Goal: Find specific page/section: Find specific page/section

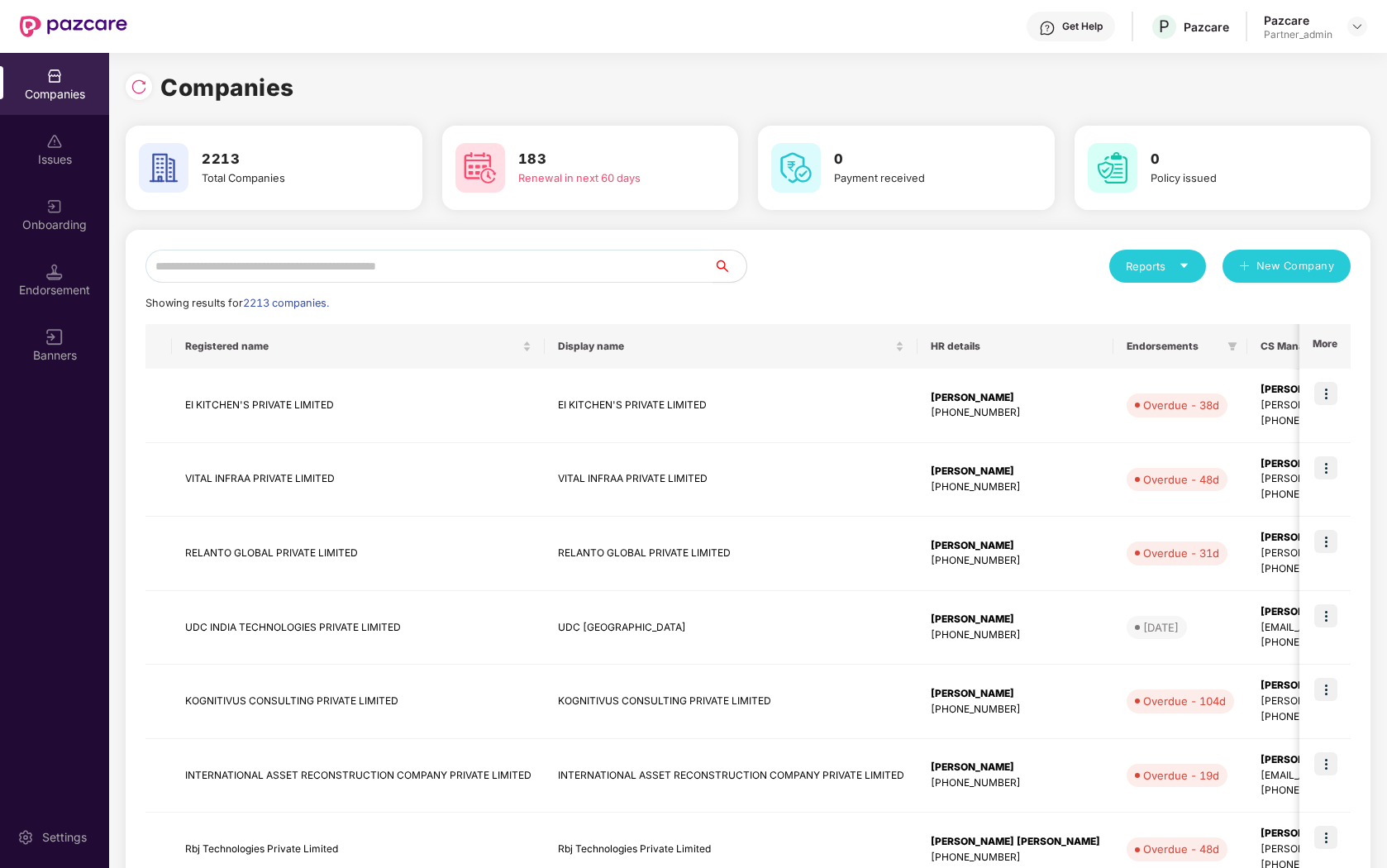
click at [65, 249] on div "Endorsement" at bounding box center [55, 280] width 109 height 62
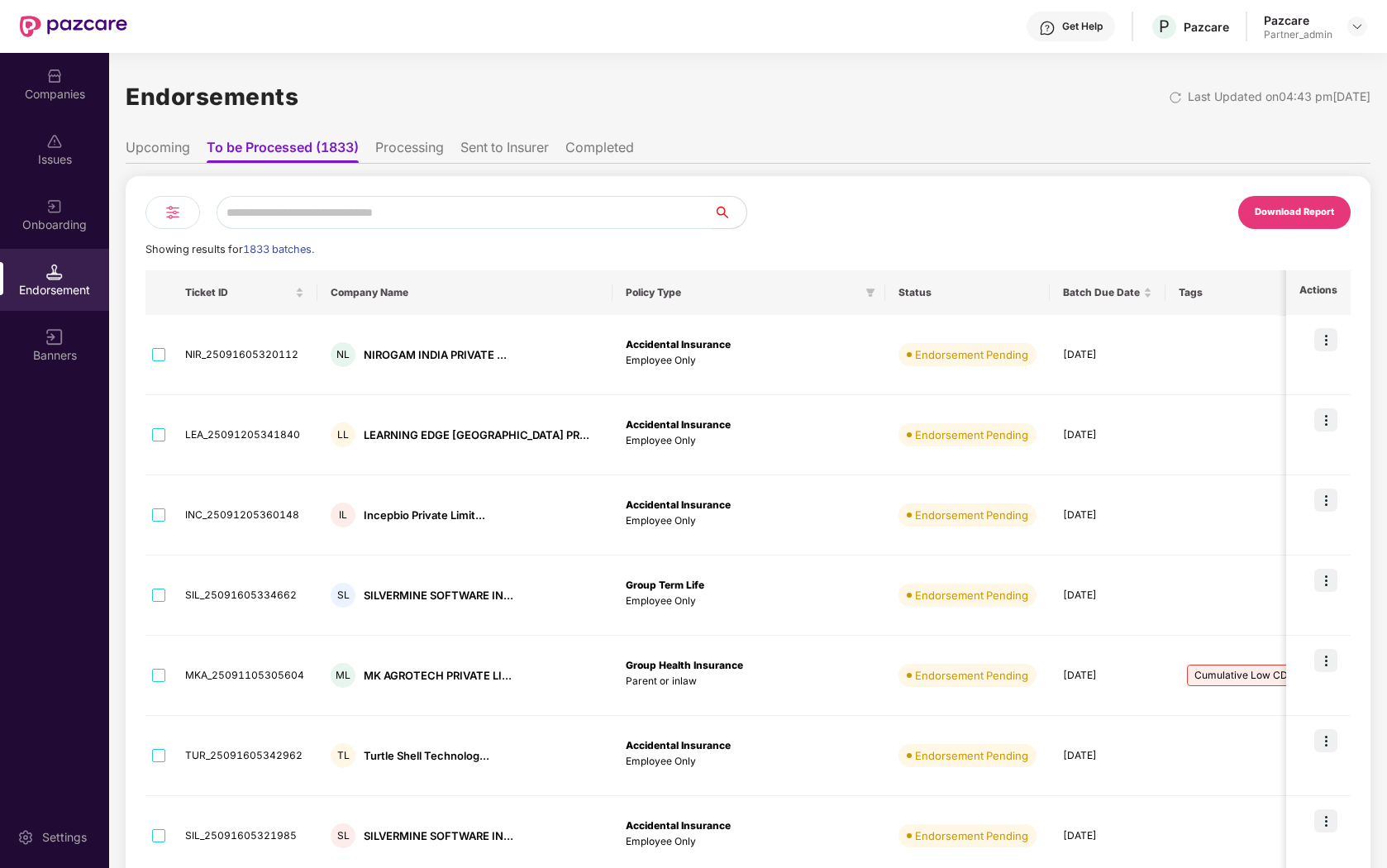
click at [179, 208] on img at bounding box center [173, 213] width 20 height 20
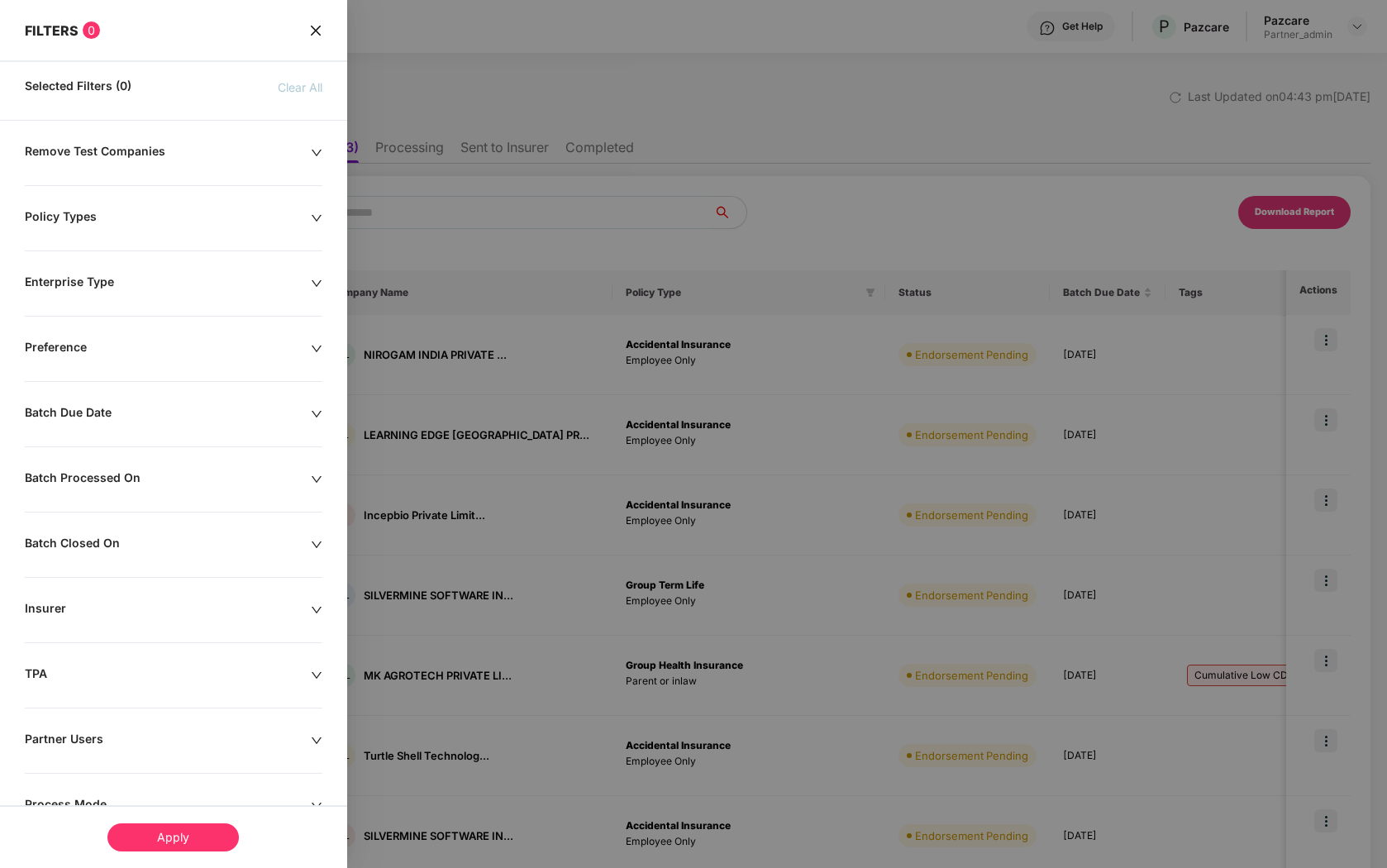
scroll to position [126, 0]
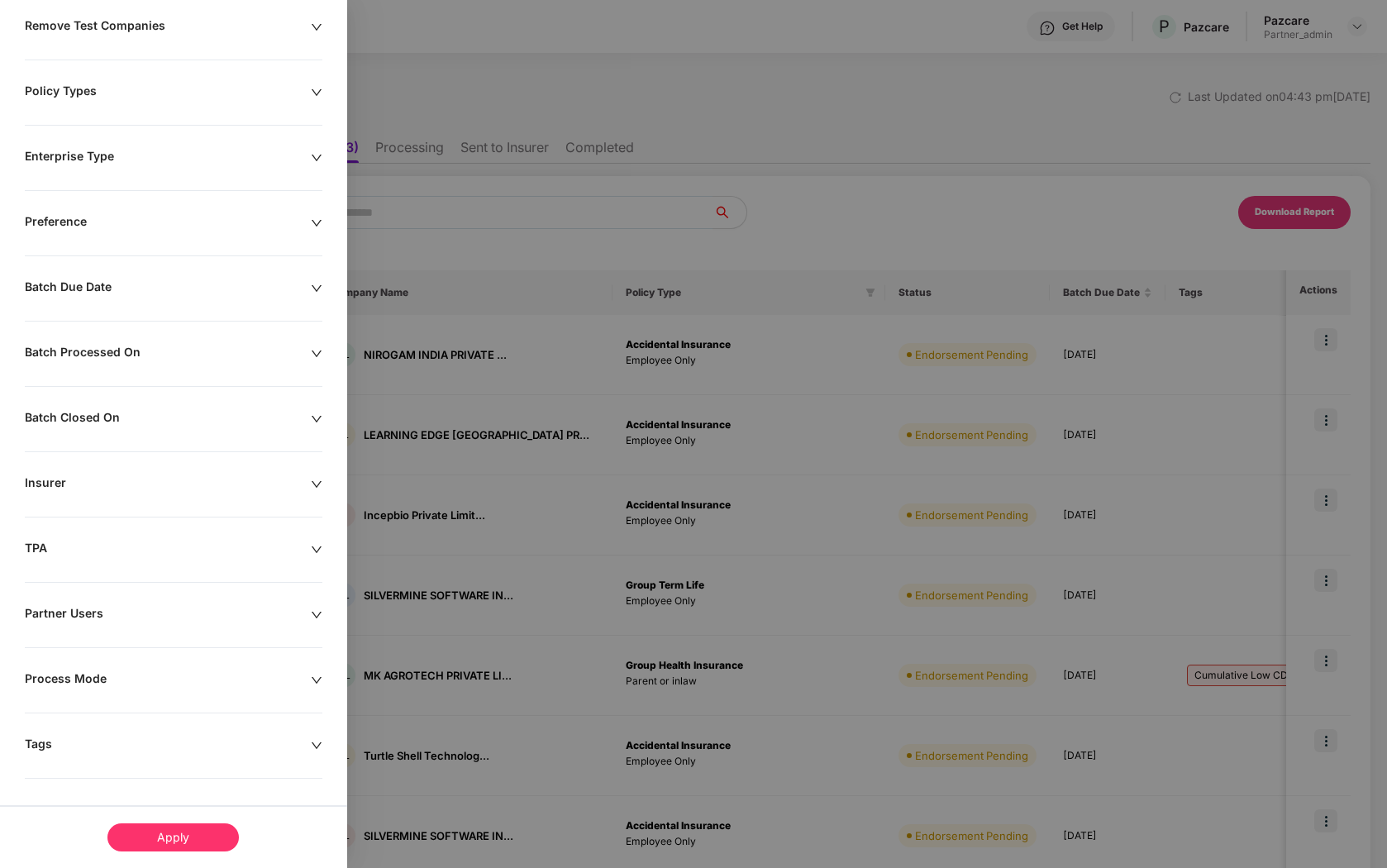
click at [158, 745] on div "Tags" at bounding box center [168, 746] width 286 height 18
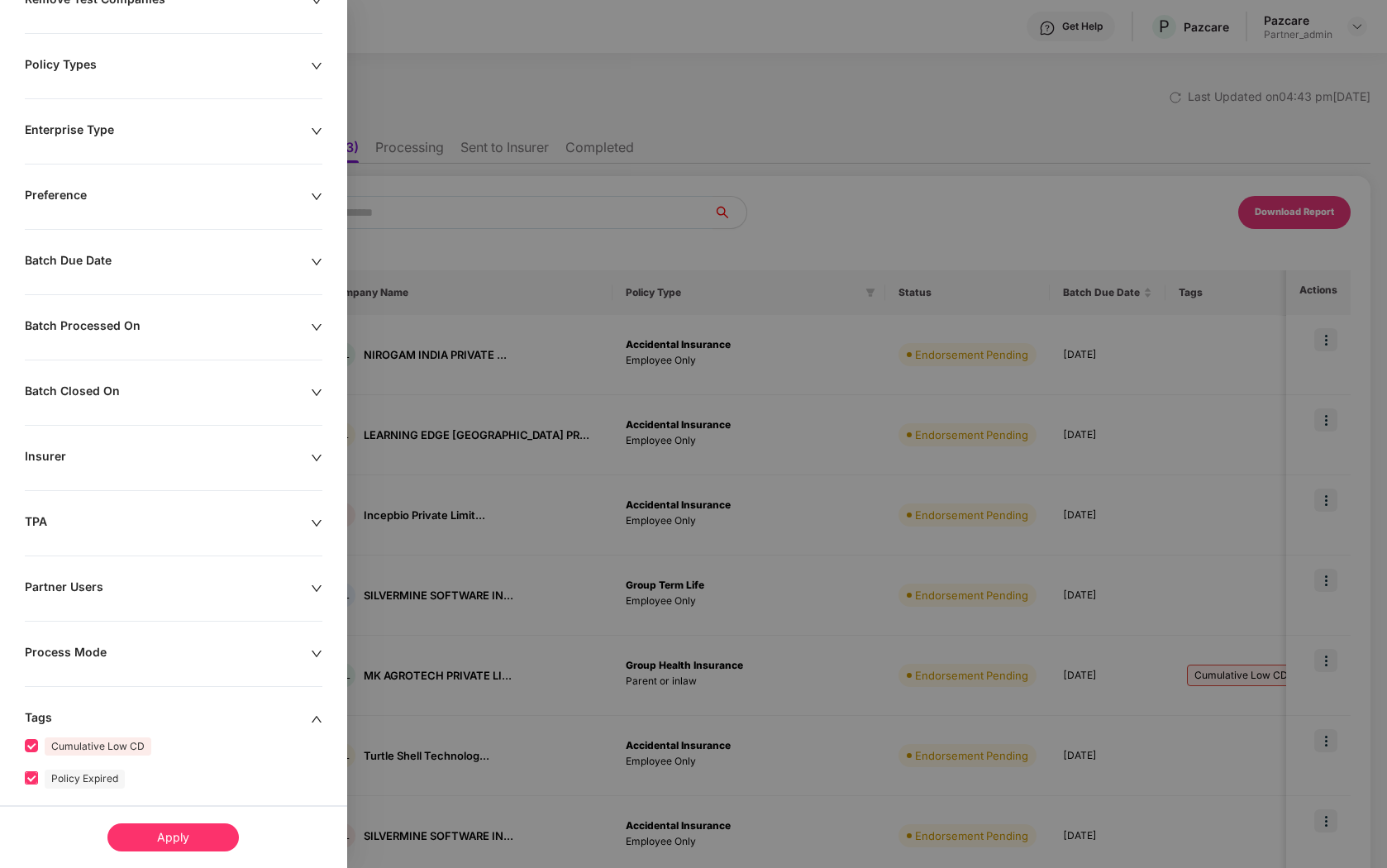
scroll to position [254, 0]
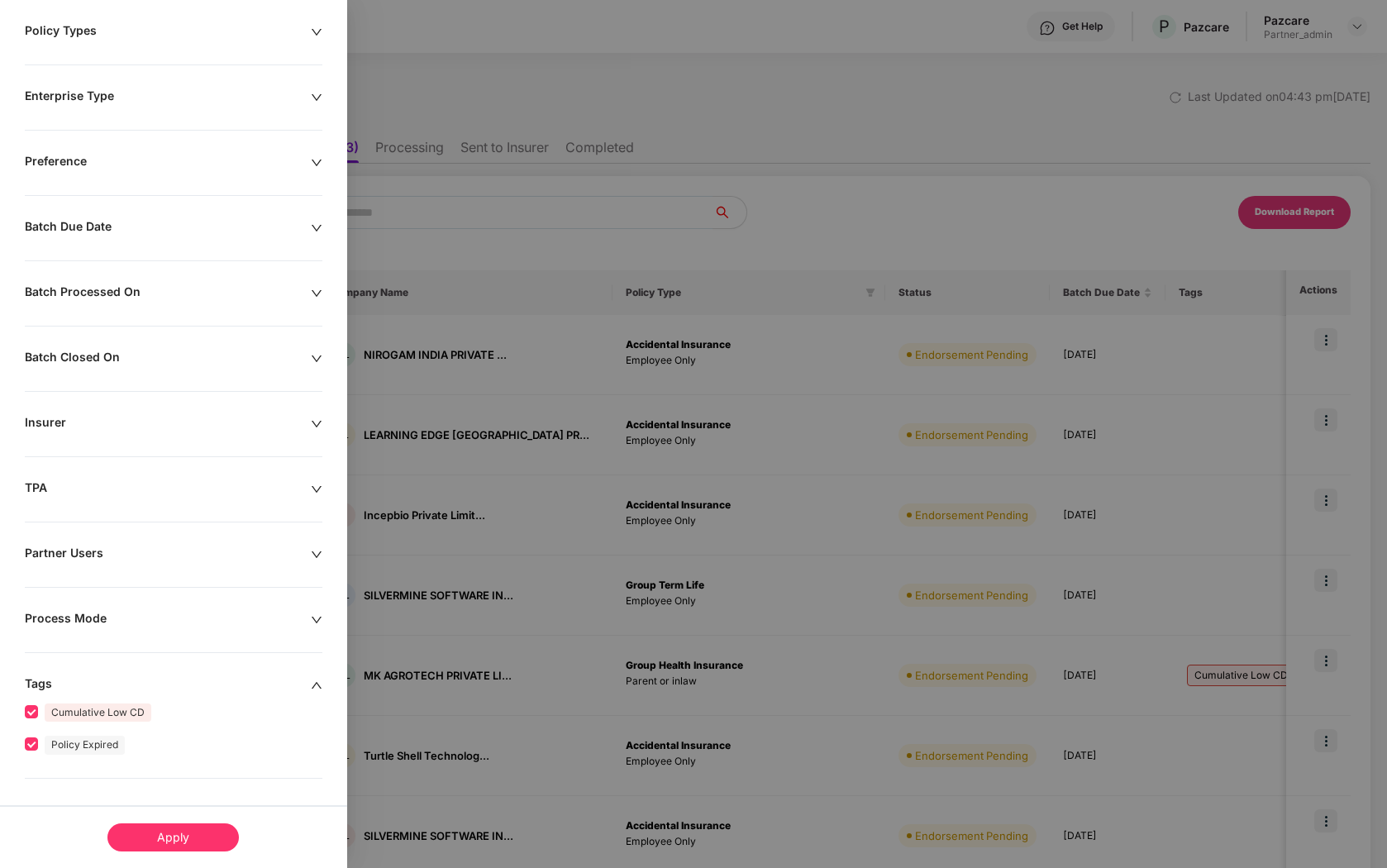
click at [153, 831] on div "Apply" at bounding box center [173, 838] width 132 height 29
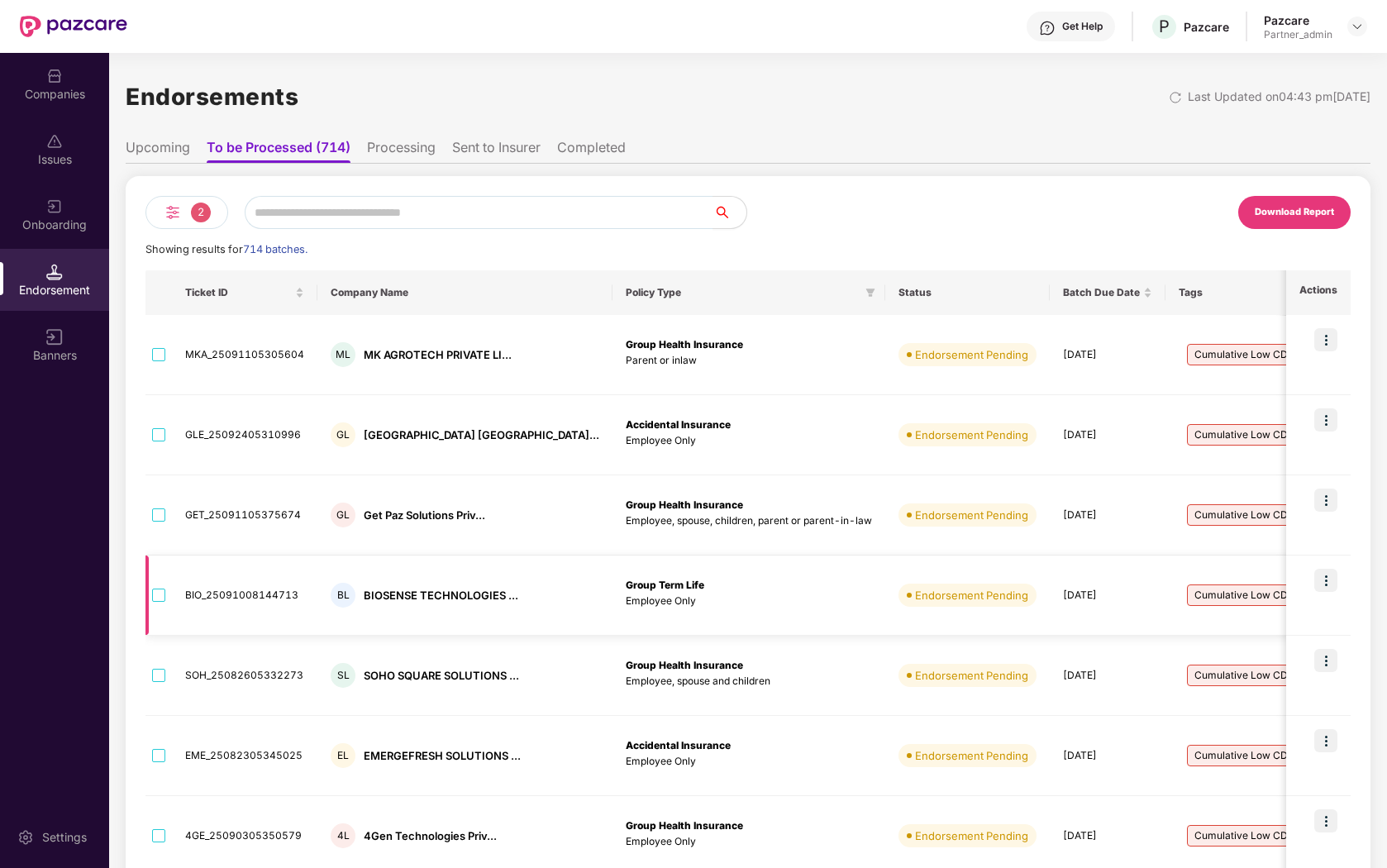
scroll to position [328, 0]
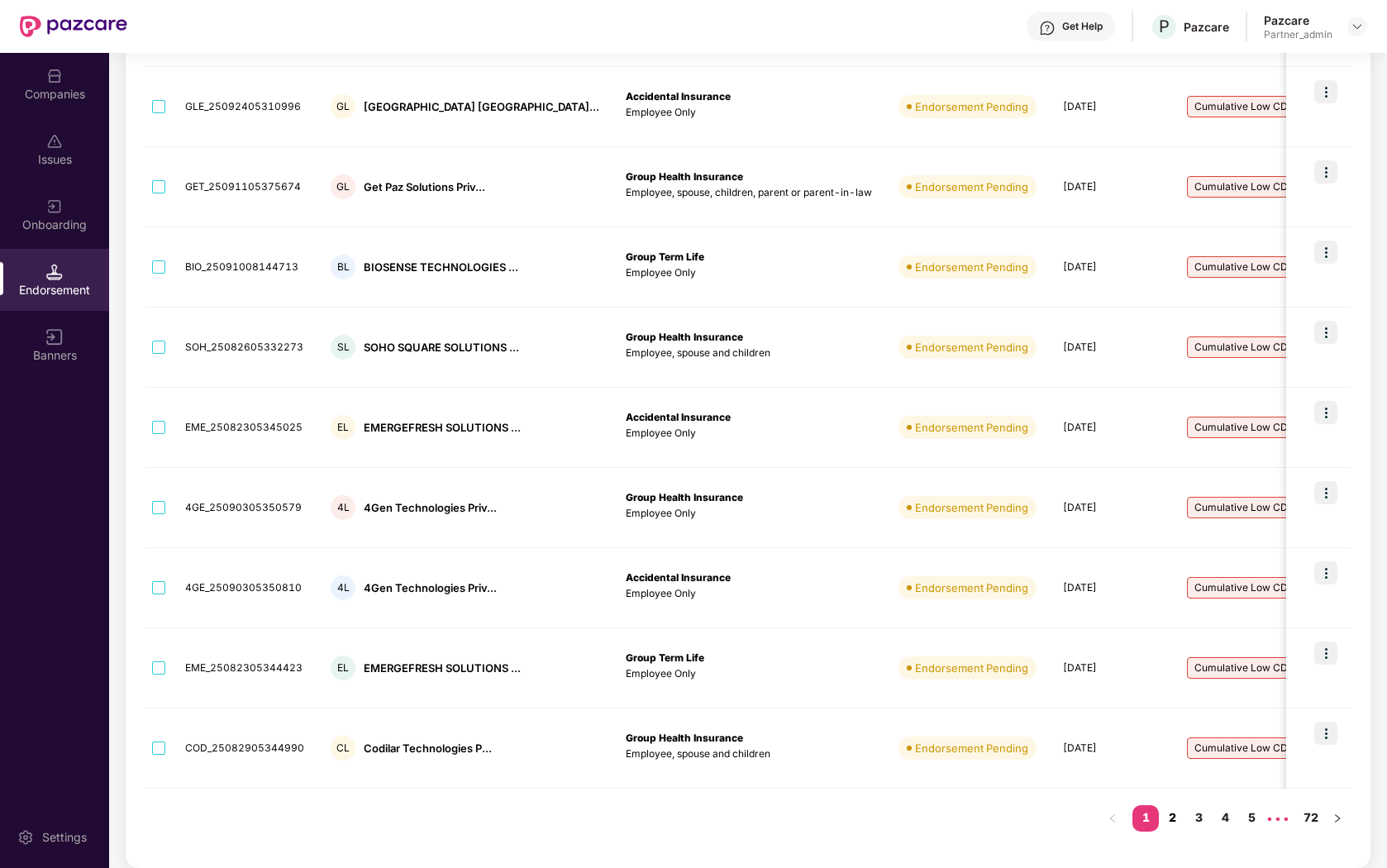
click at [1178, 818] on link "2" at bounding box center [1172, 818] width 27 height 25
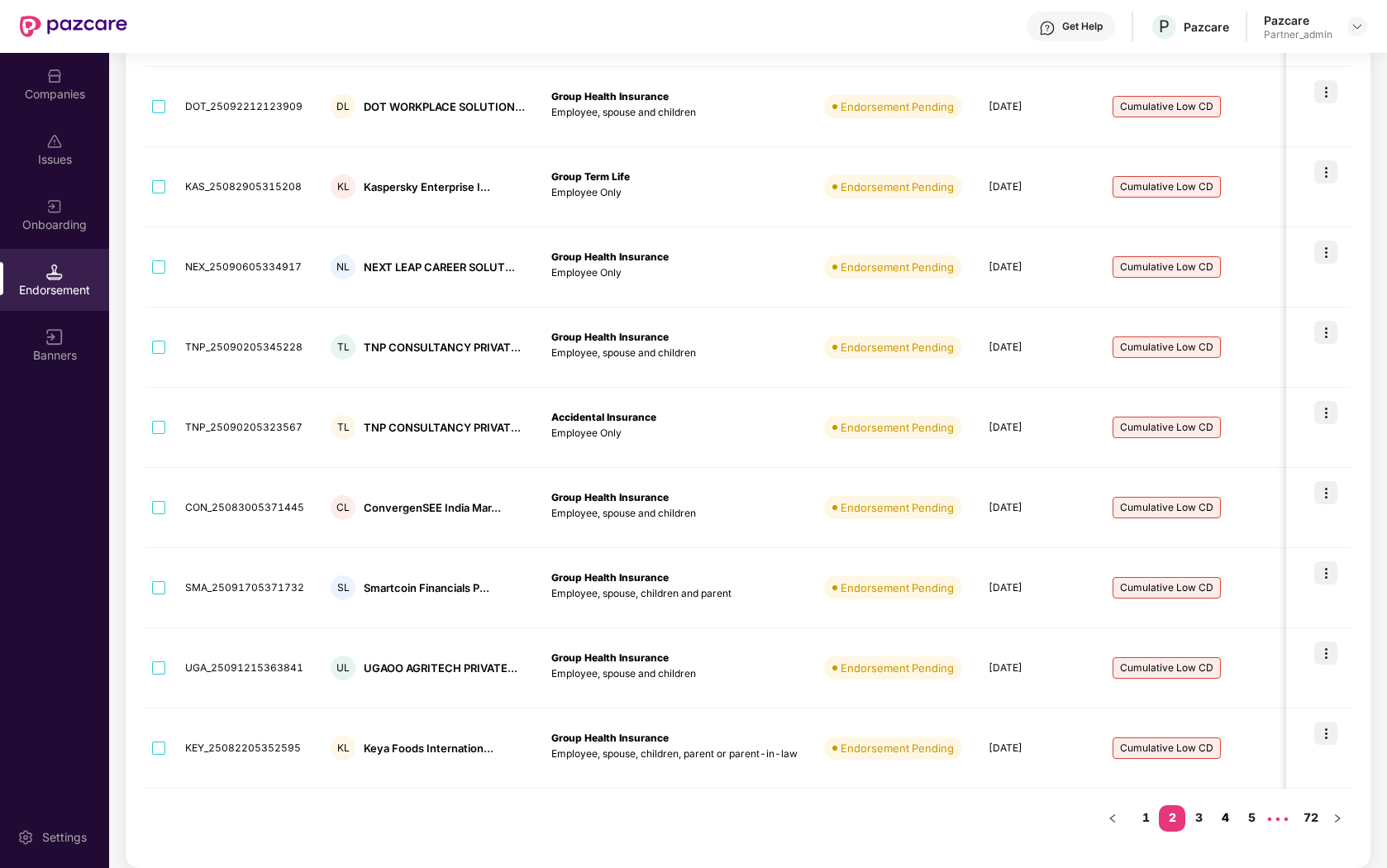
click at [1212, 821] on link "4" at bounding box center [1225, 818] width 27 height 25
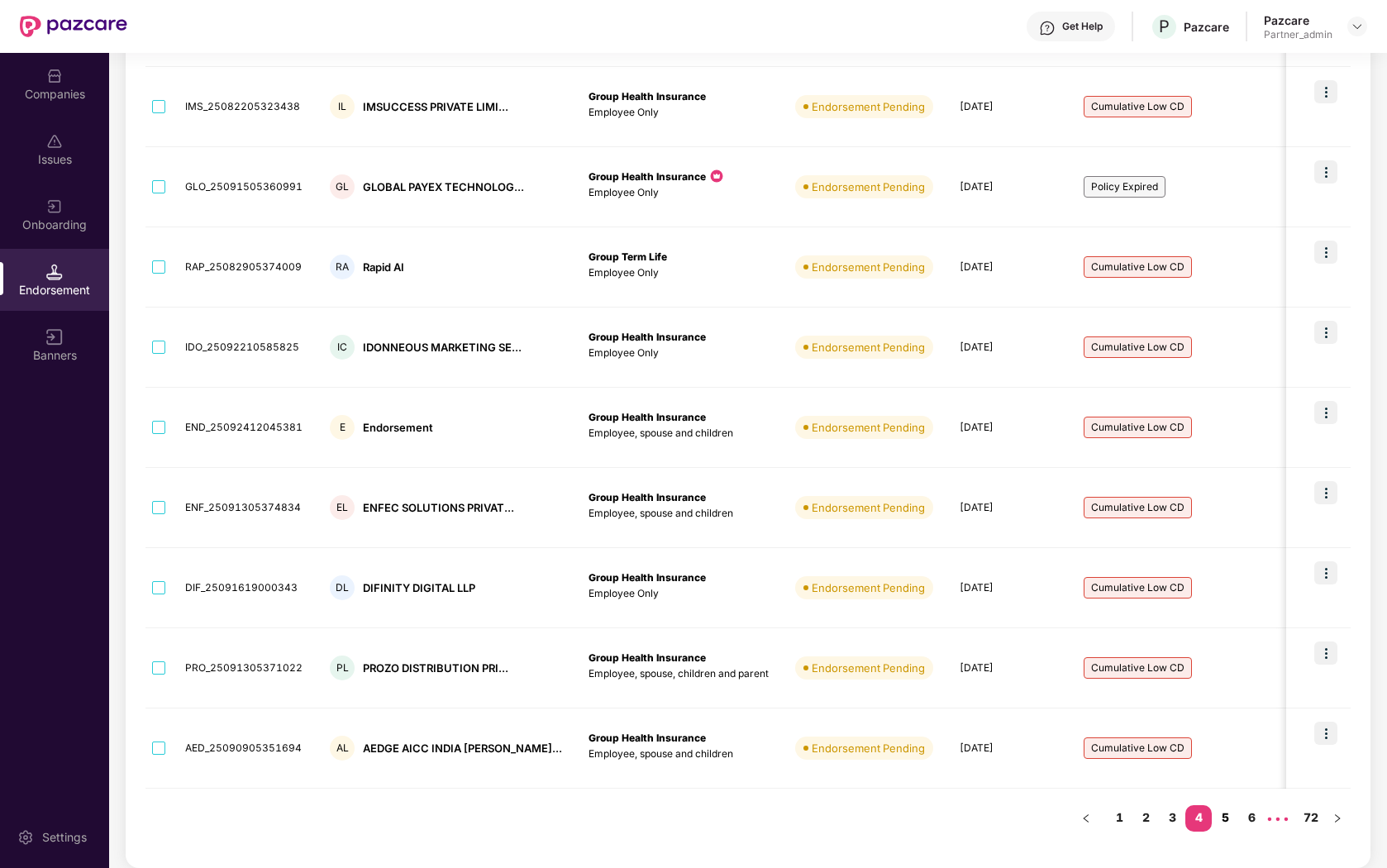
click at [1225, 821] on link "5" at bounding box center [1225, 818] width 27 height 25
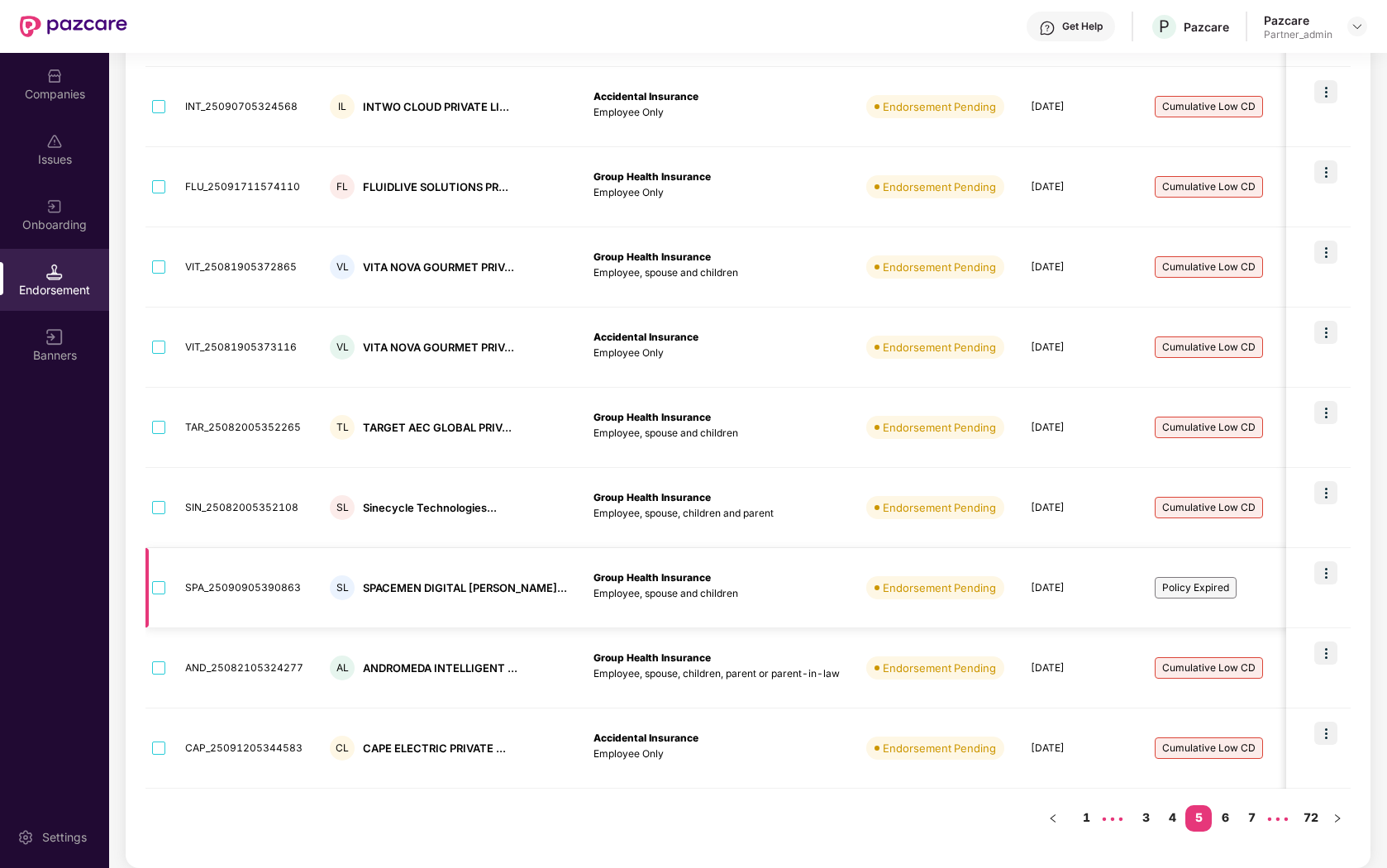
scroll to position [0, 0]
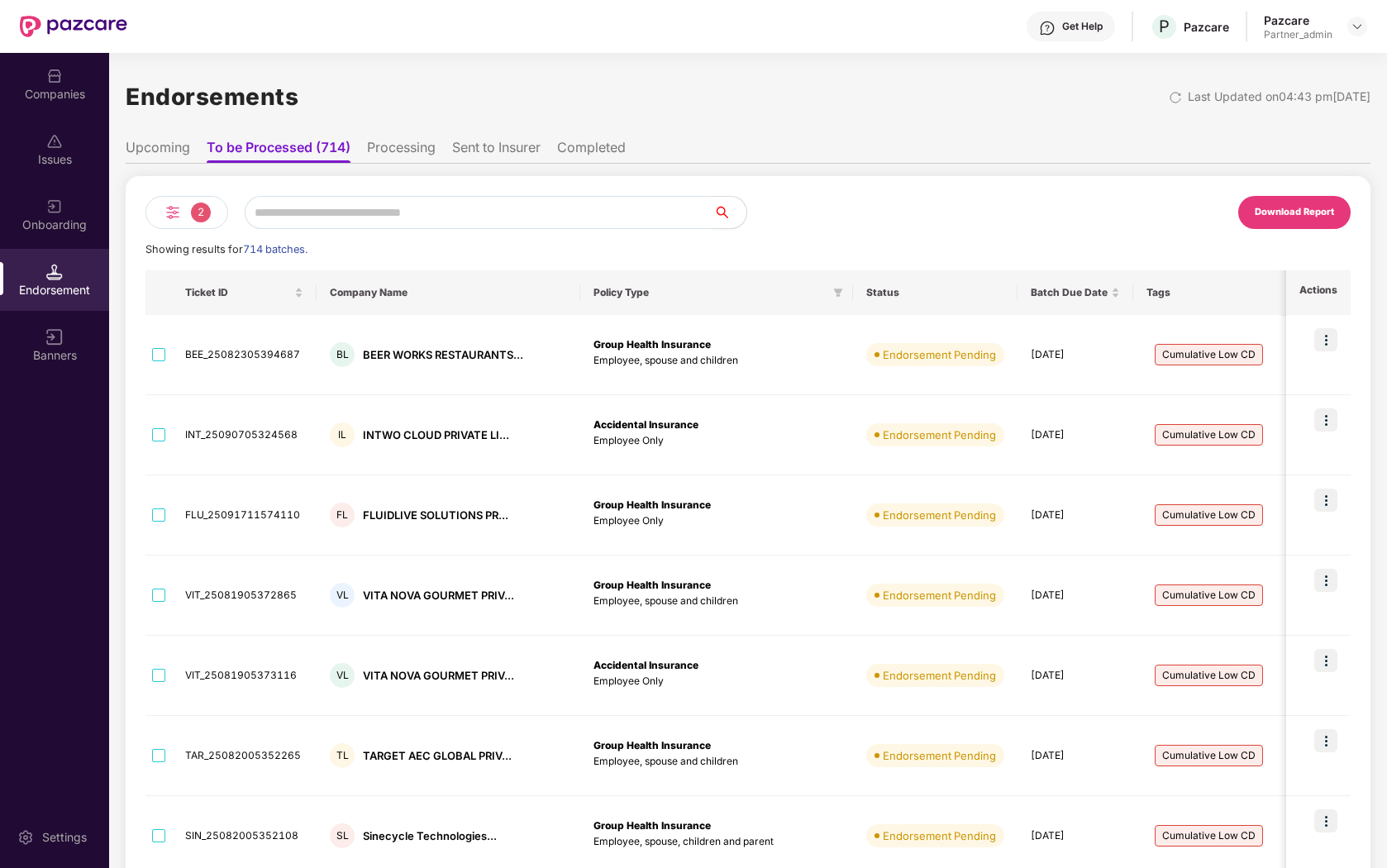
click at [174, 211] on img at bounding box center [173, 213] width 20 height 20
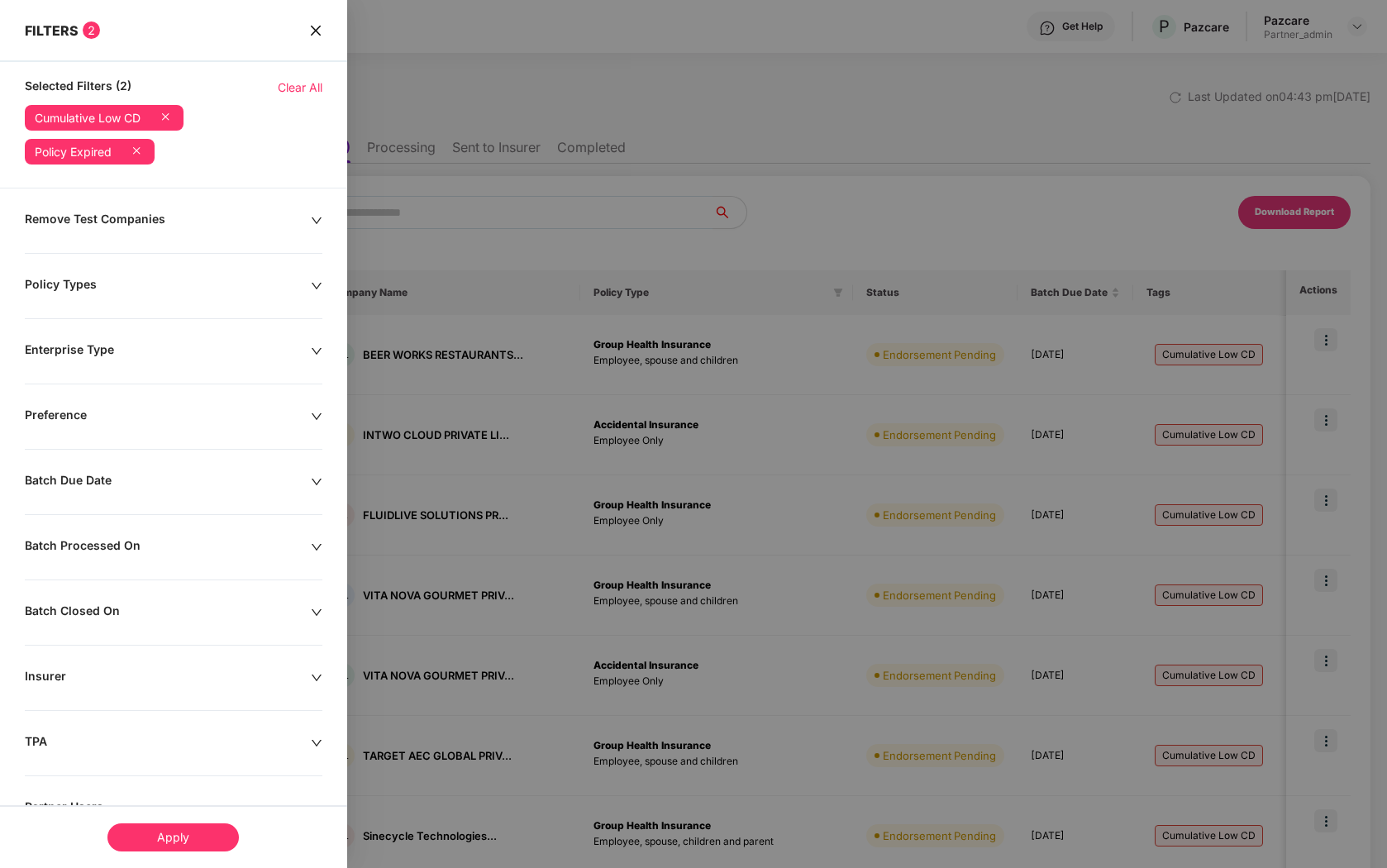
click at [178, 476] on div "Batch Due Date" at bounding box center [168, 482] width 286 height 18
click at [118, 528] on input at bounding box center [84, 533] width 101 height 18
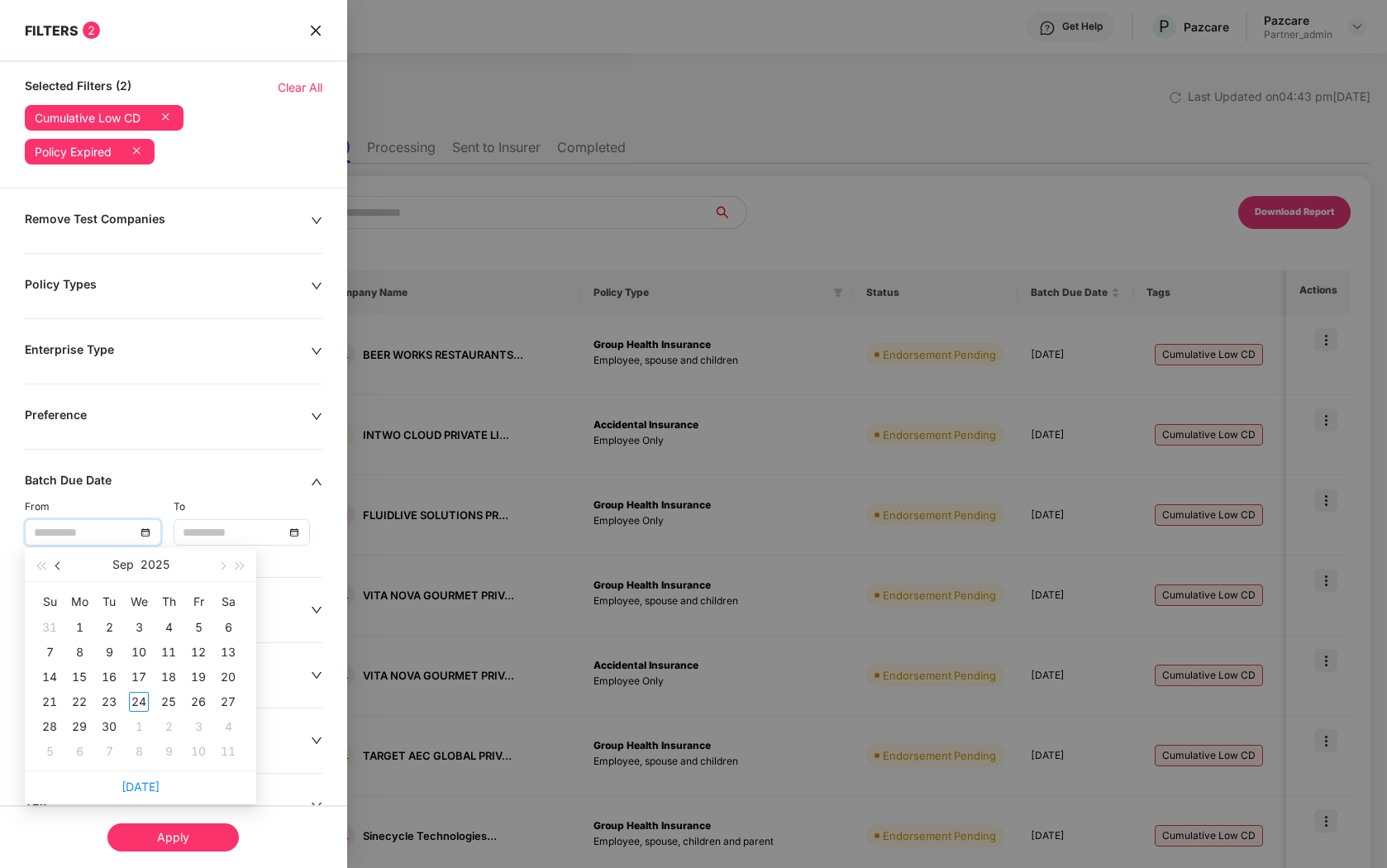
click at [60, 562] on span "button" at bounding box center [60, 566] width 8 height 8
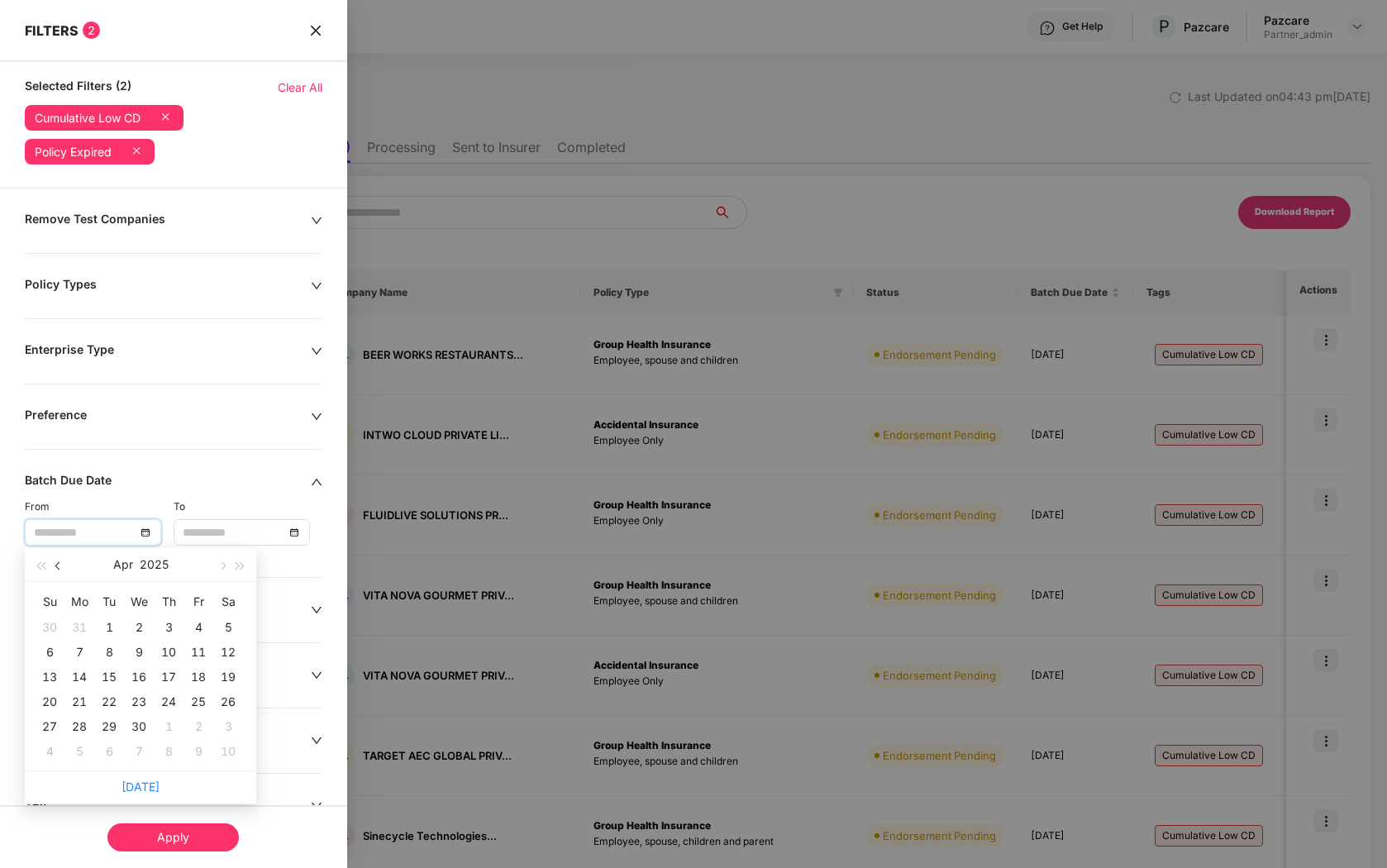
click at [60, 562] on span "button" at bounding box center [60, 566] width 8 height 8
type input "**********"
click at [136, 621] on div "1" at bounding box center [139, 627] width 20 height 20
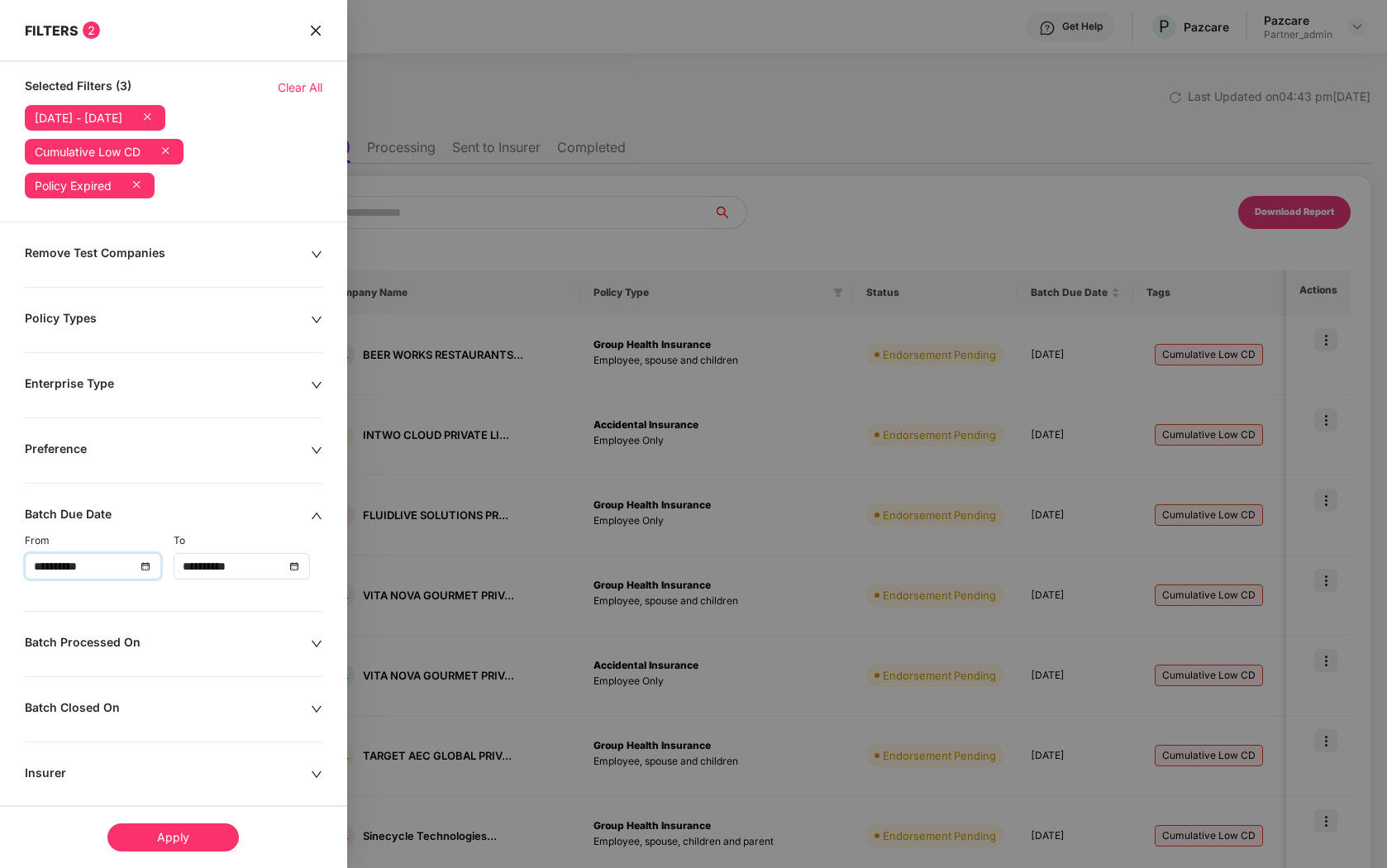
click at [218, 564] on input "**********" at bounding box center [233, 566] width 101 height 18
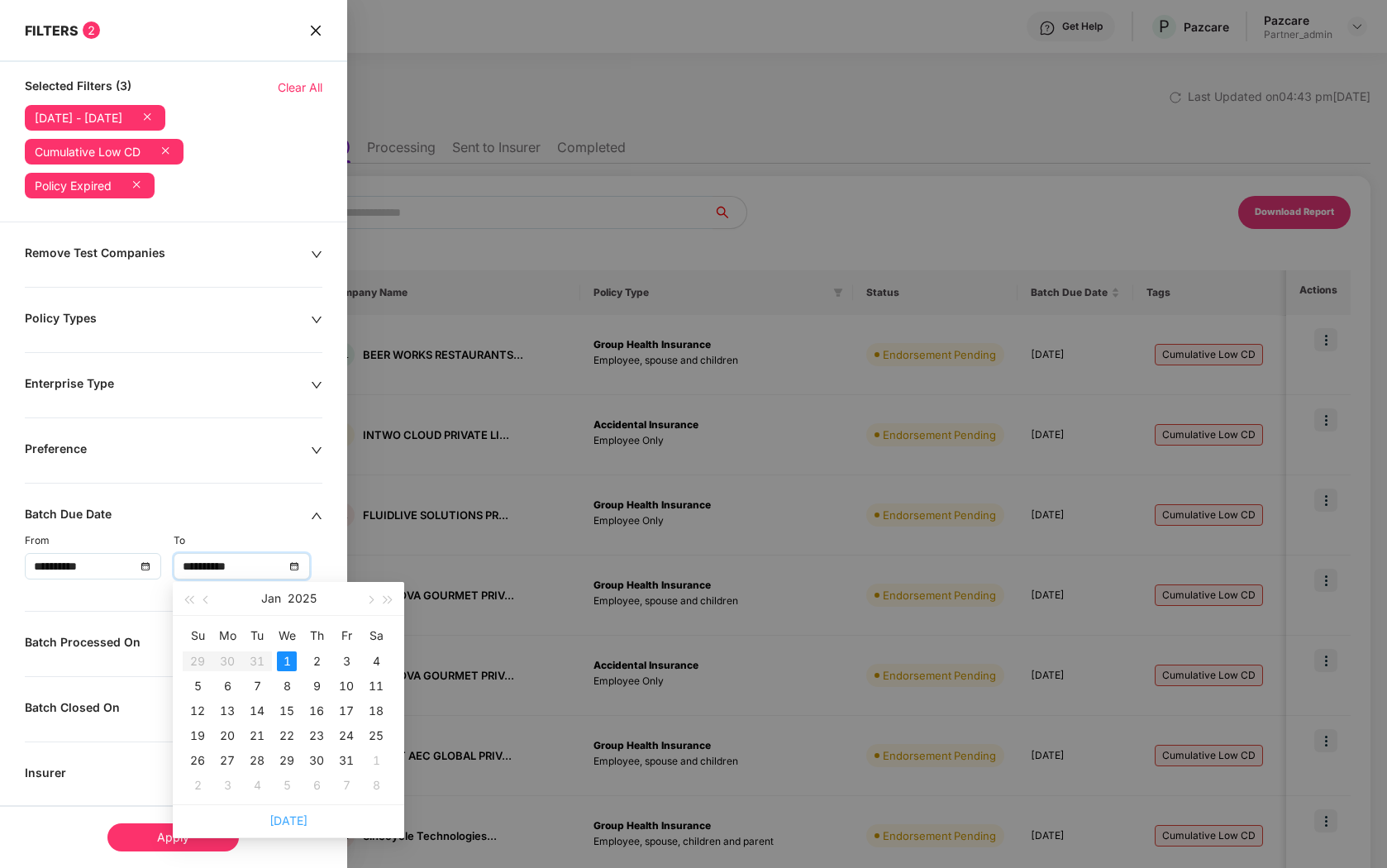
click at [288, 813] on link "[DATE]" at bounding box center [288, 820] width 38 height 14
type input "**********"
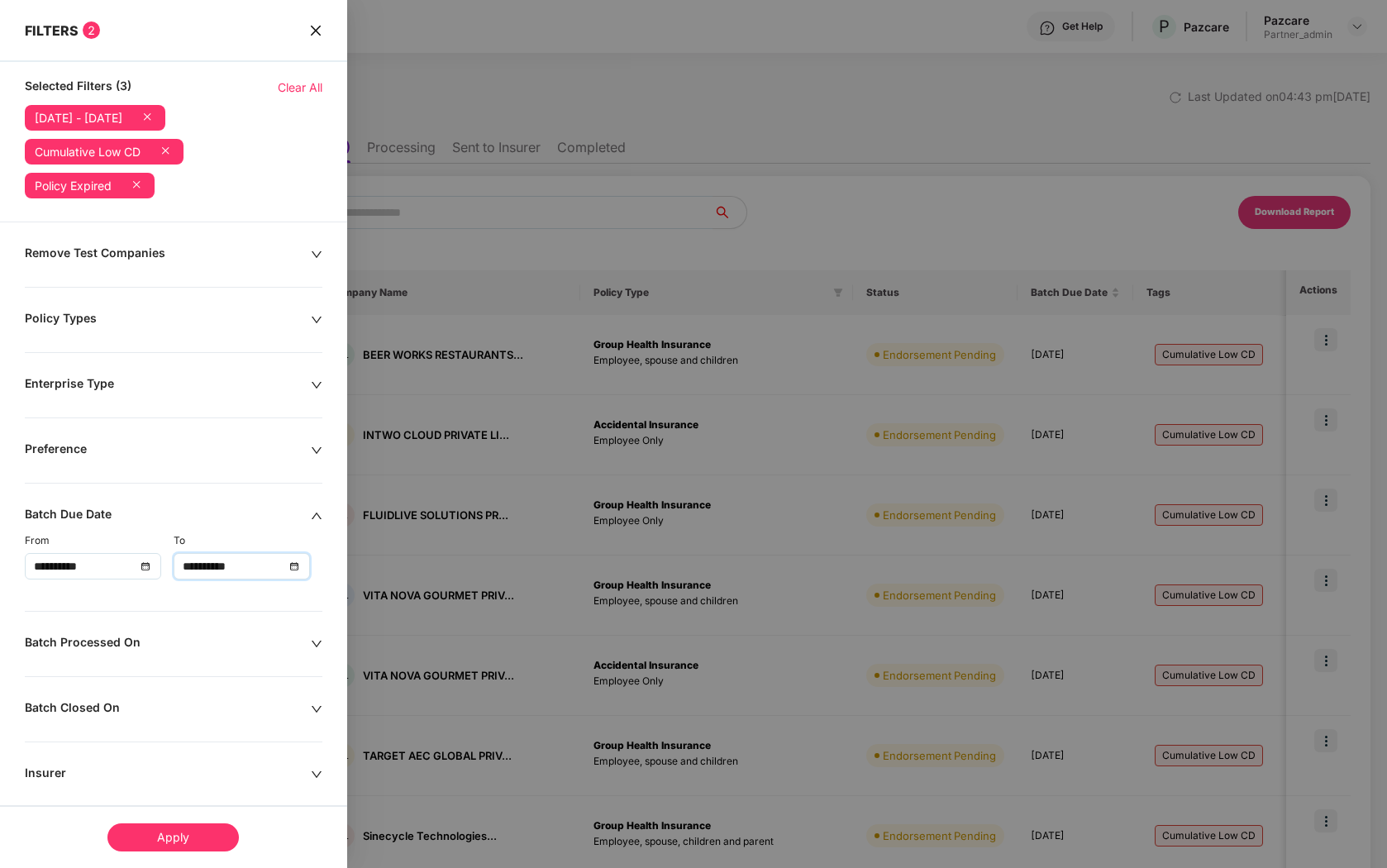
click at [139, 833] on div "Apply" at bounding box center [173, 838] width 132 height 29
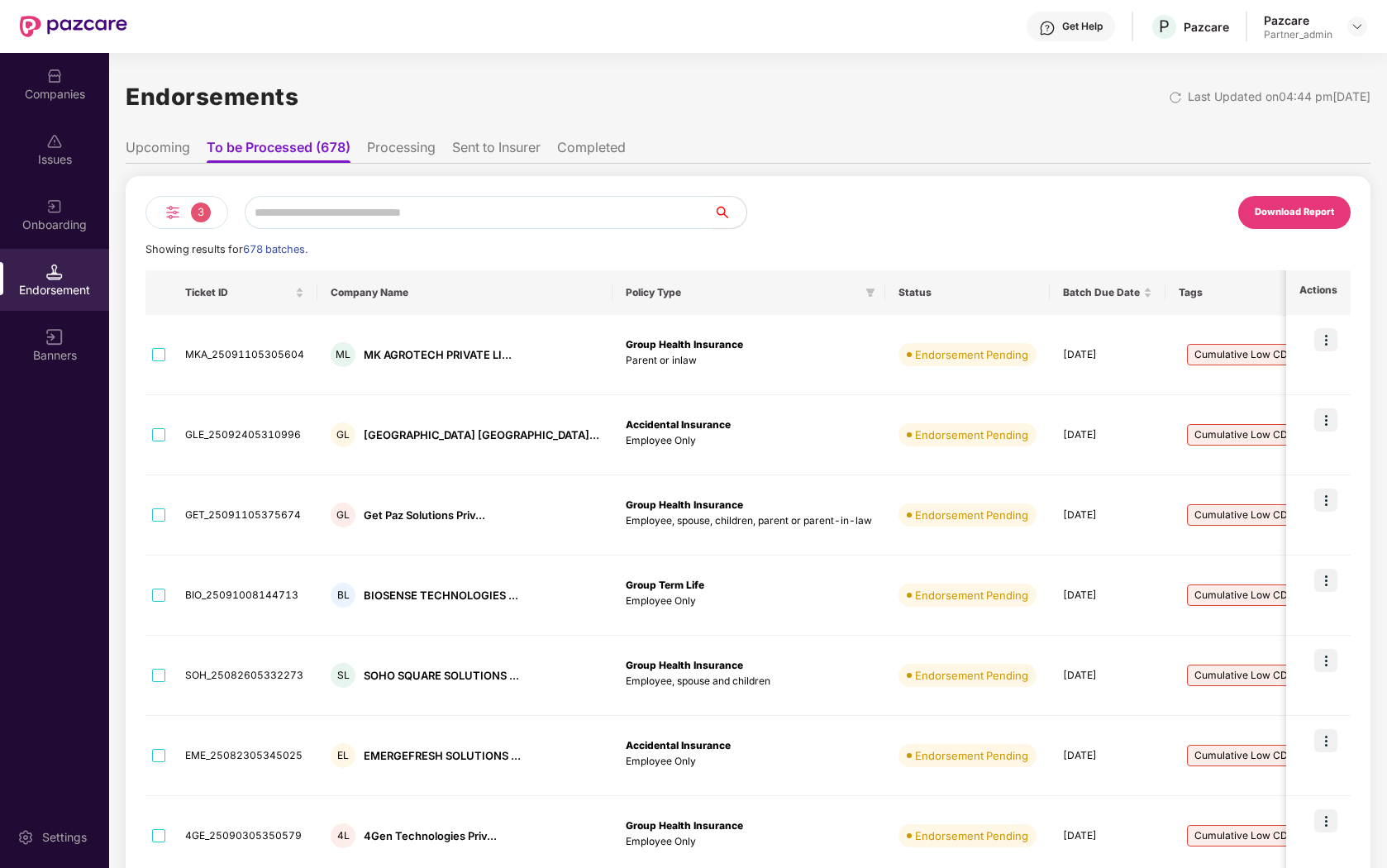
click at [190, 213] on div "3" at bounding box center [187, 212] width 83 height 33
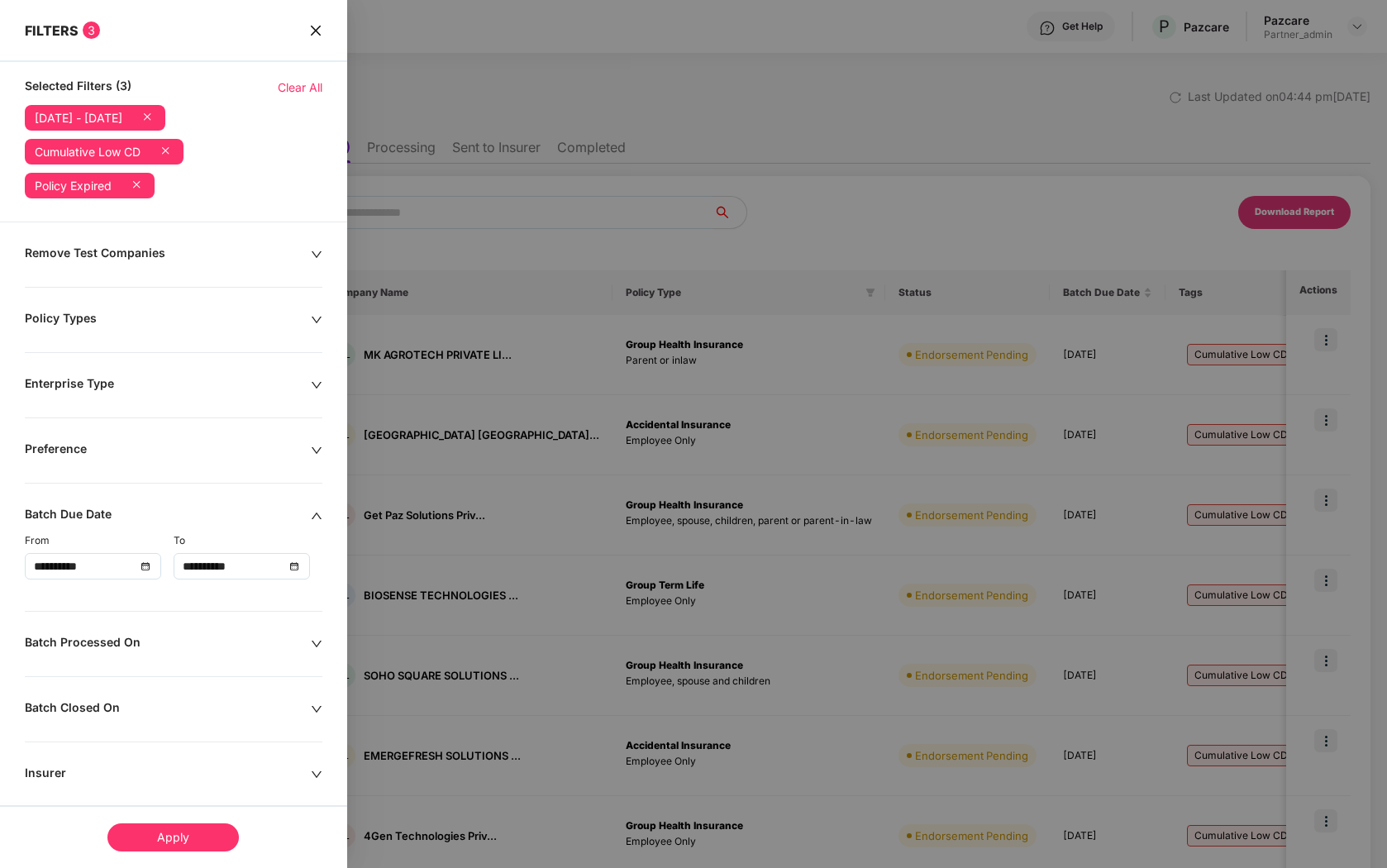
click at [174, 154] on icon at bounding box center [165, 151] width 17 height 17
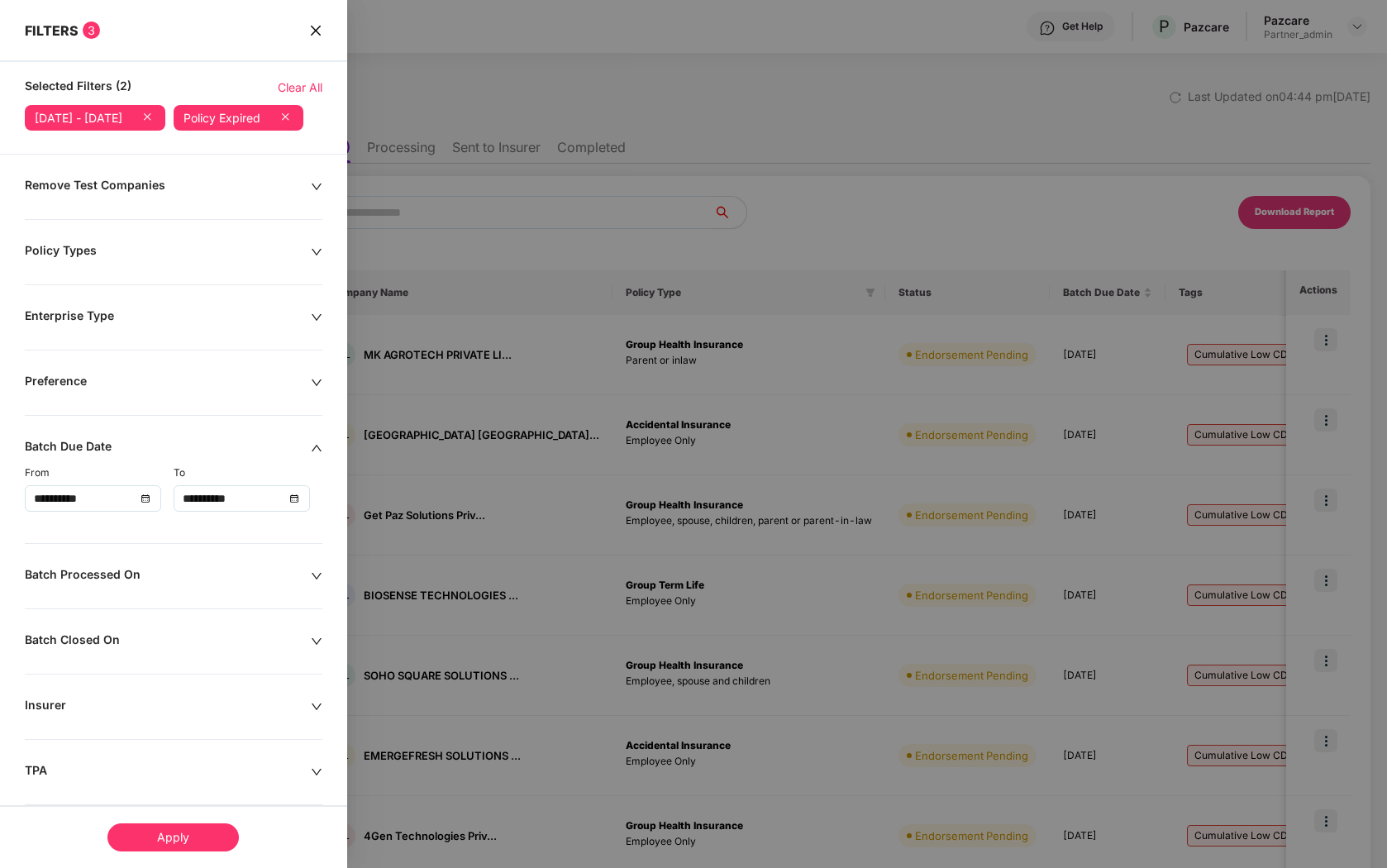
click at [282, 120] on icon at bounding box center [285, 117] width 7 height 7
click at [153, 845] on div "Apply" at bounding box center [173, 838] width 132 height 29
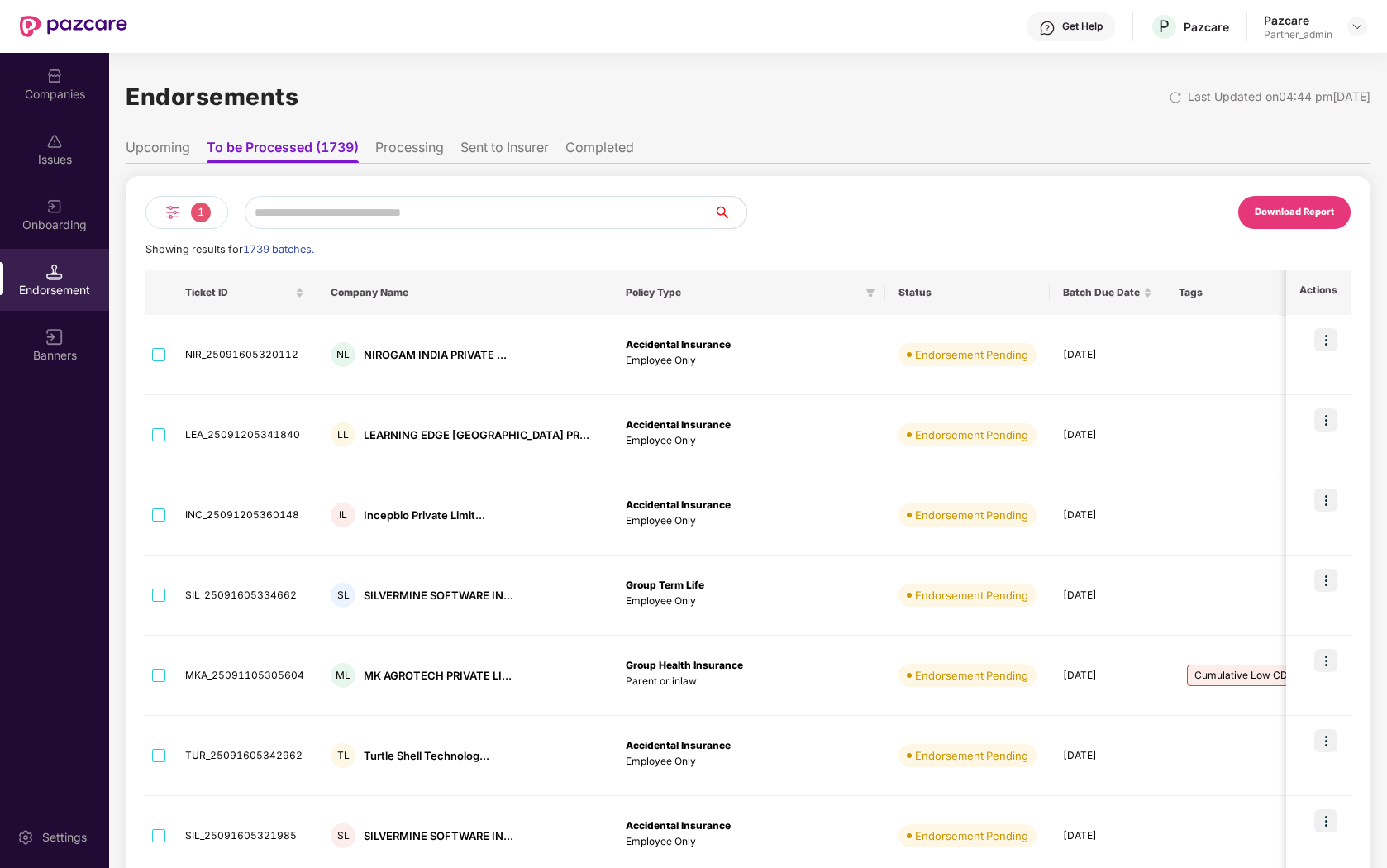
click at [205, 217] on span "1" at bounding box center [201, 213] width 20 height 20
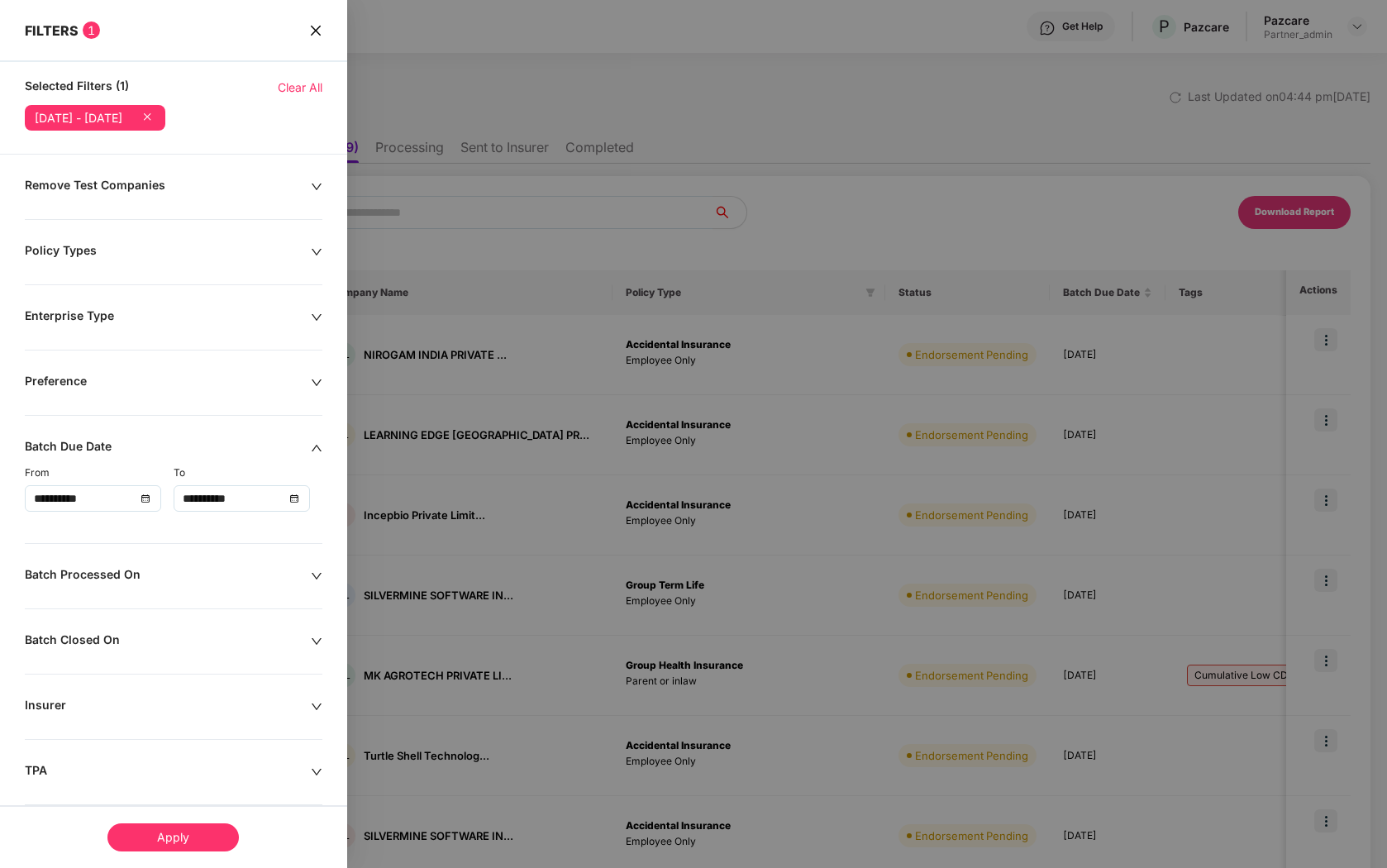
click at [318, 34] on icon "close" at bounding box center [315, 30] width 10 height 10
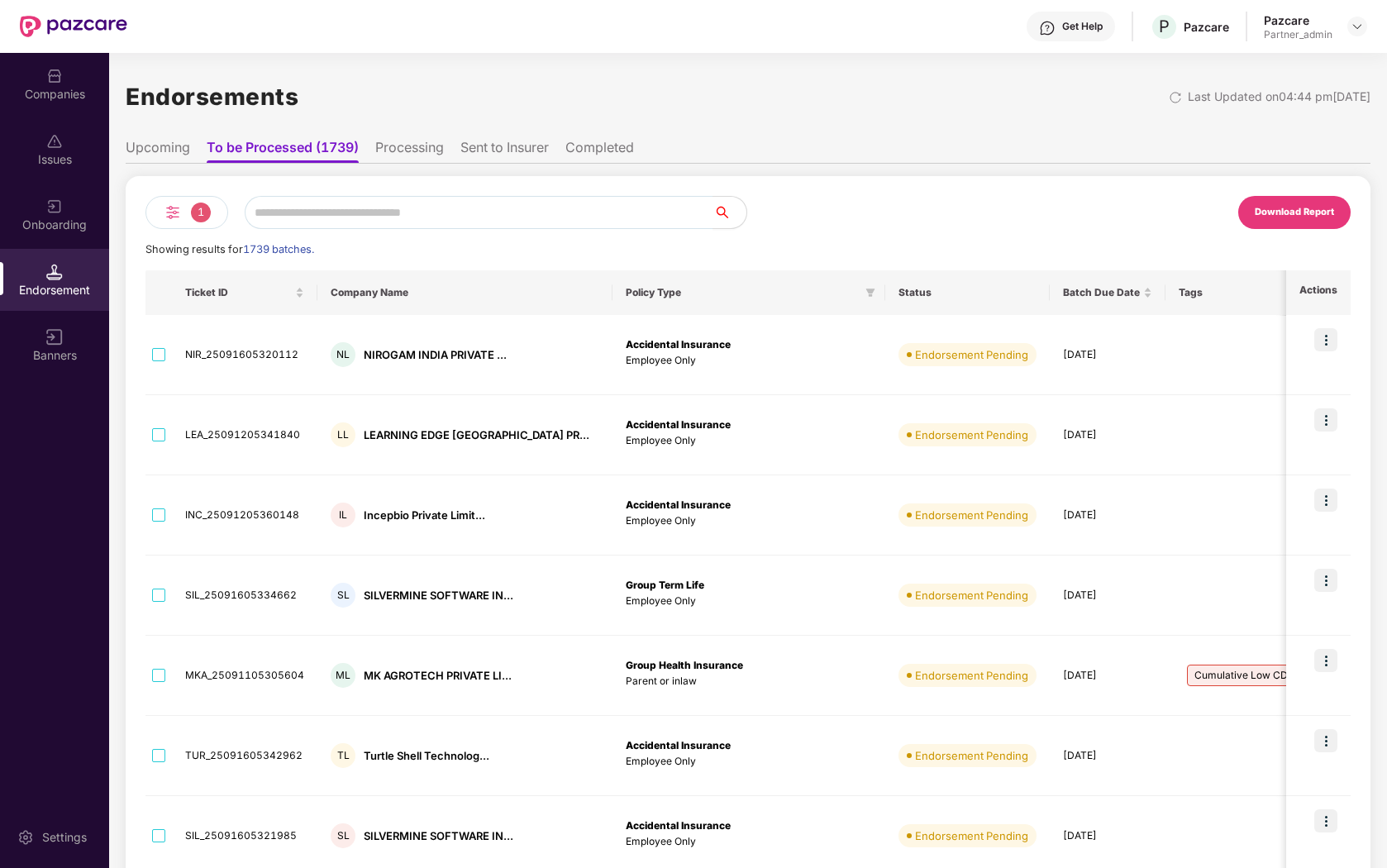
click at [195, 204] on span "1" at bounding box center [201, 213] width 20 height 20
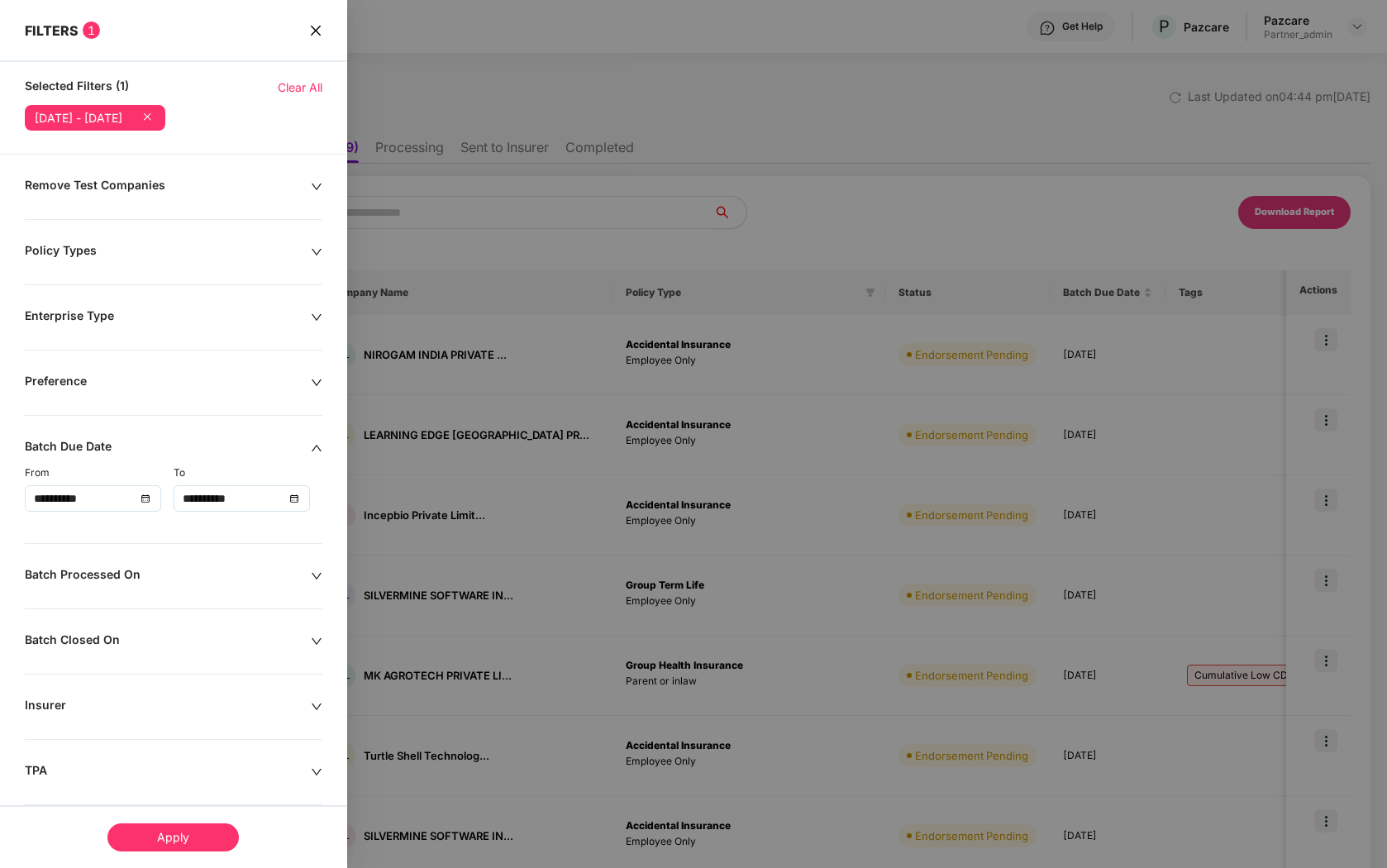
click at [128, 500] on input "**********" at bounding box center [84, 499] width 101 height 18
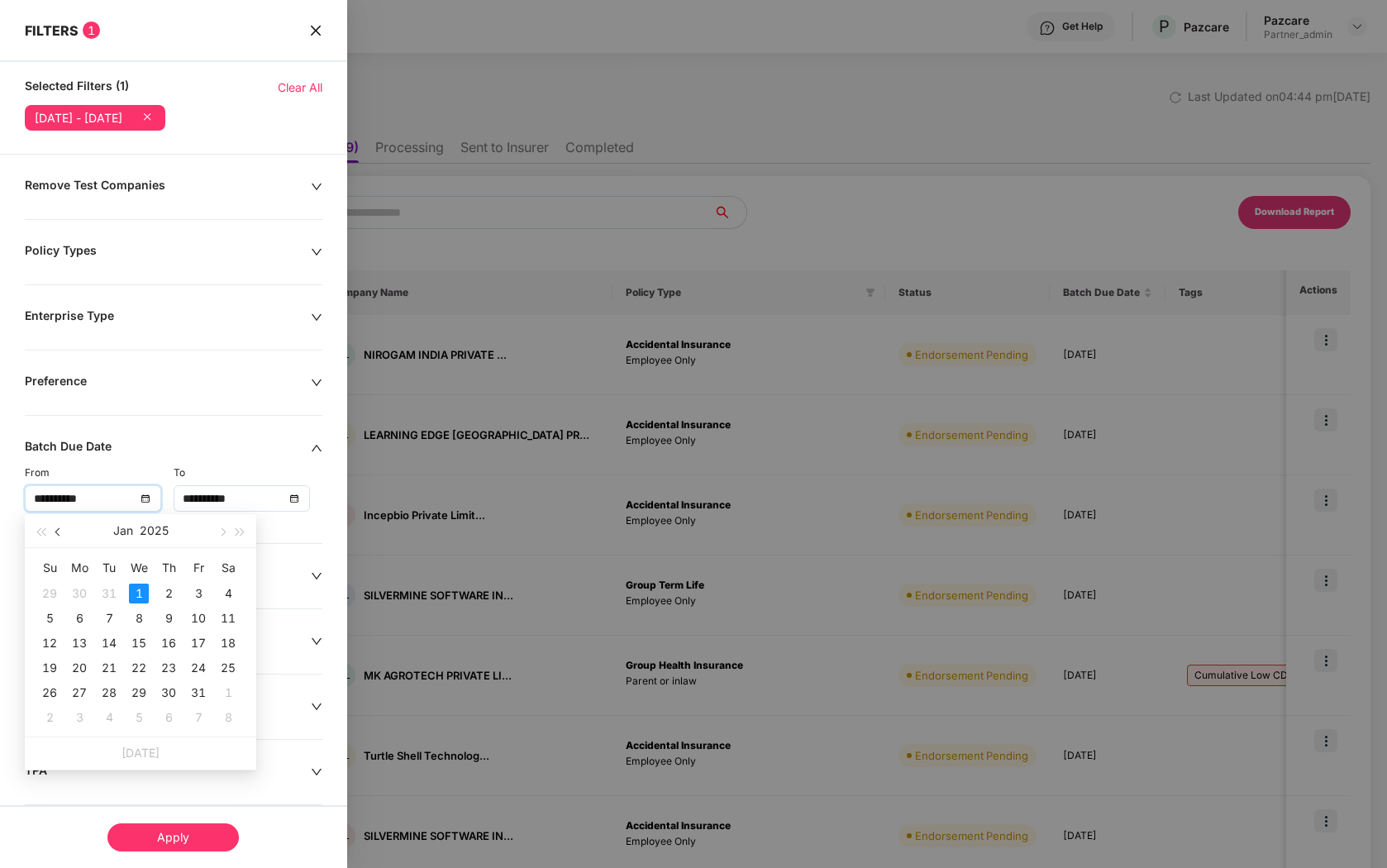
click at [56, 535] on button "button" at bounding box center [59, 530] width 18 height 33
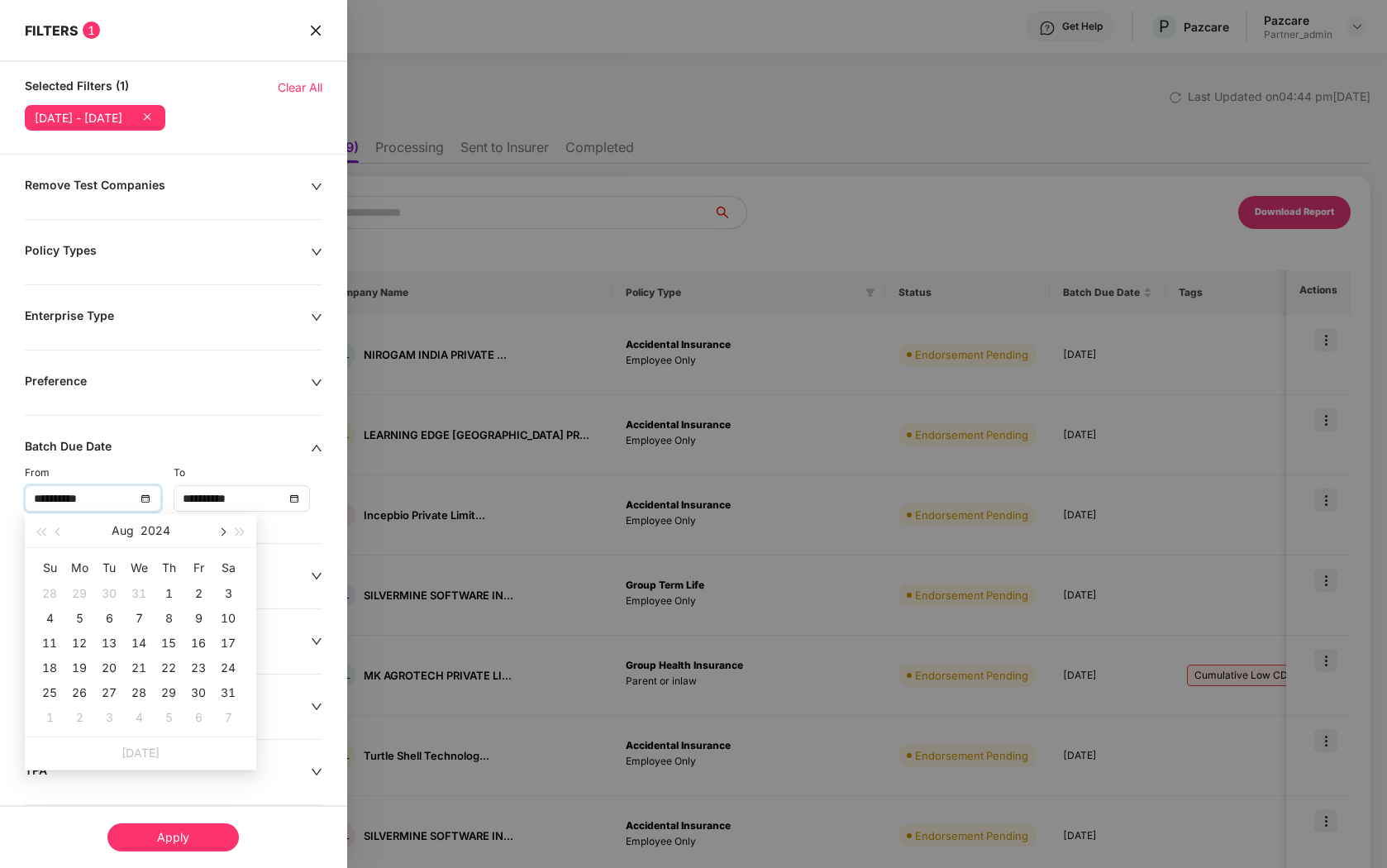
click at [223, 534] on button "button" at bounding box center [221, 530] width 18 height 33
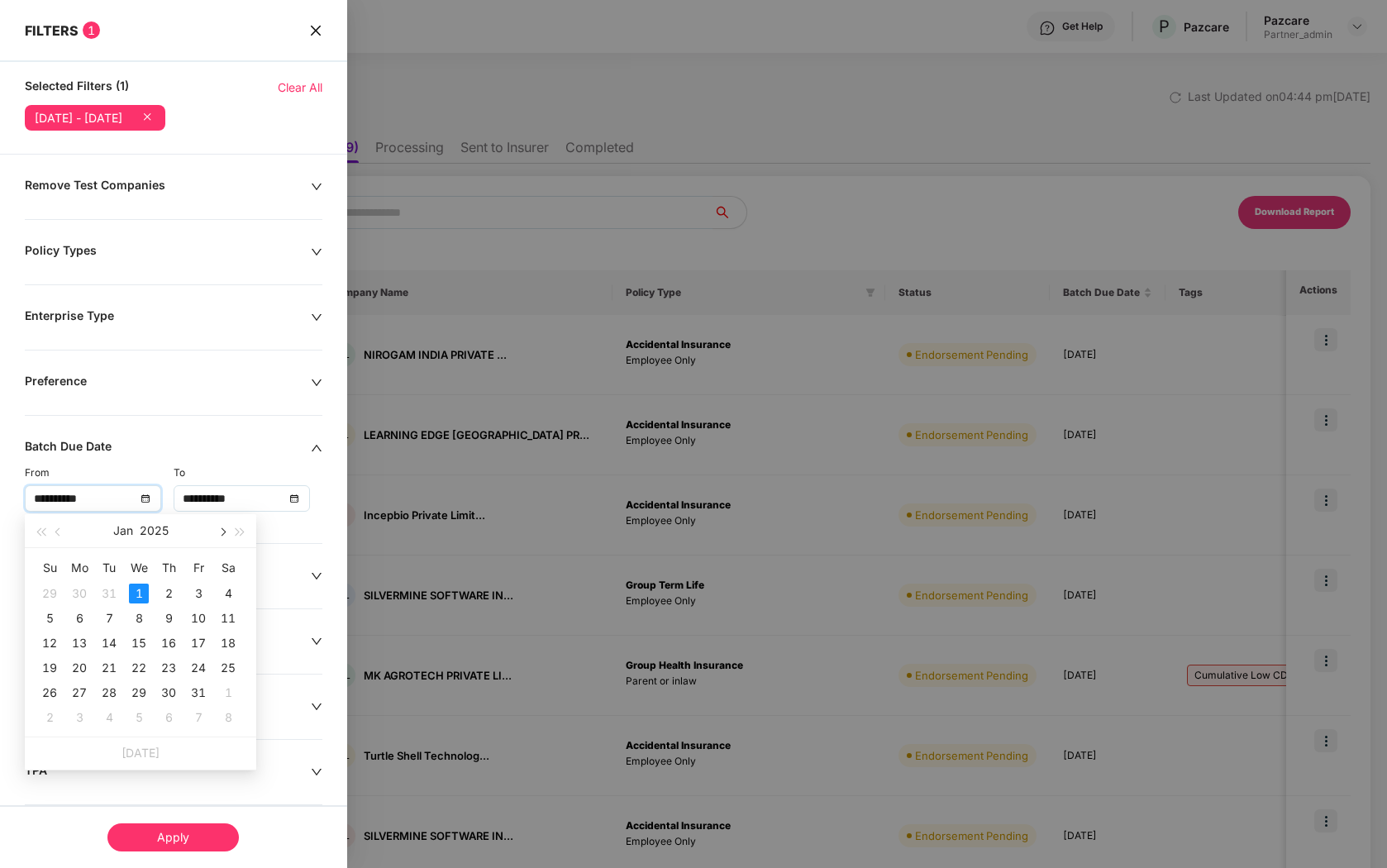
click at [223, 534] on button "button" at bounding box center [221, 530] width 18 height 33
type input "**********"
click at [106, 588] on div "1" at bounding box center [109, 594] width 20 height 20
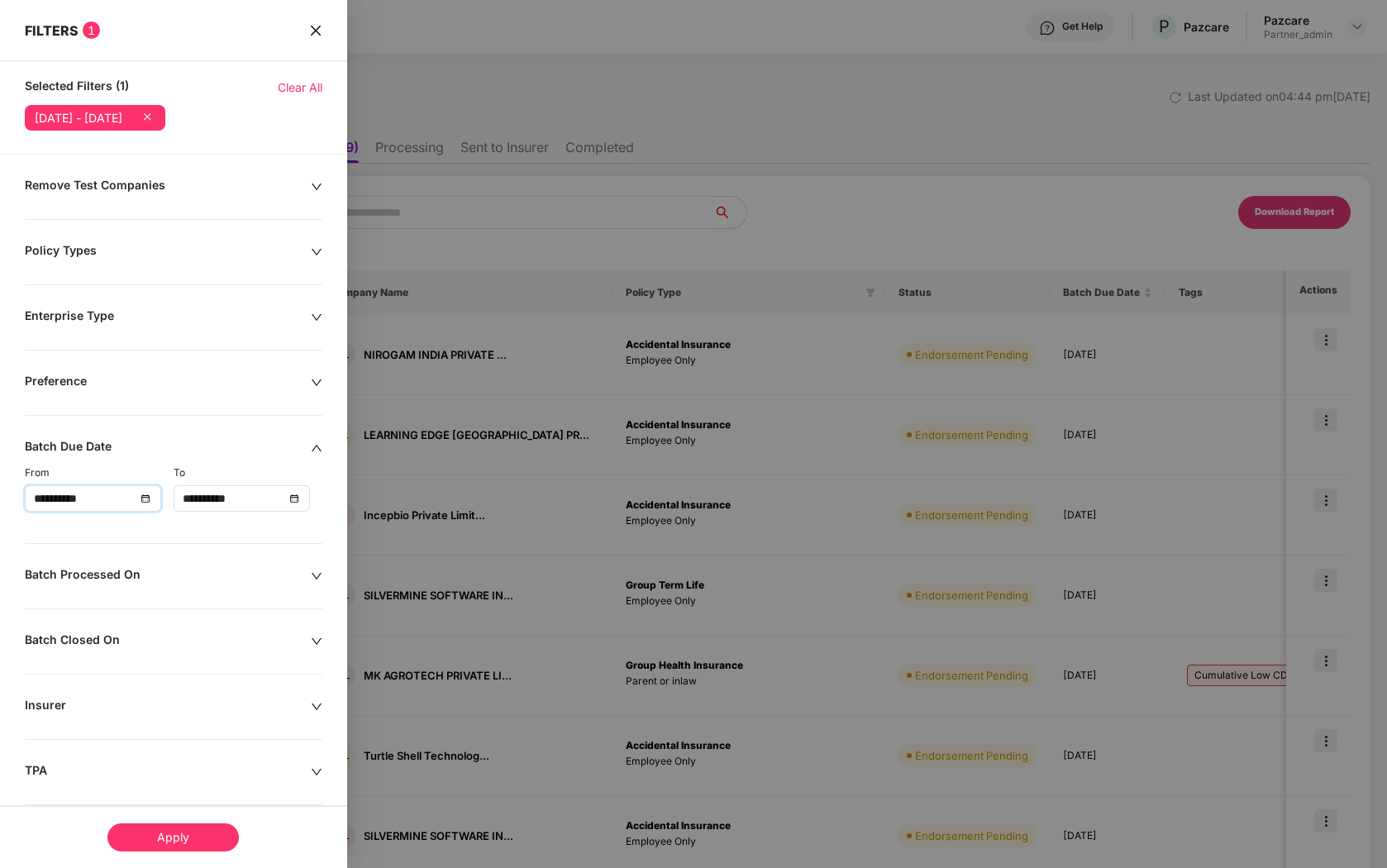
click at [241, 503] on input "**********" at bounding box center [233, 499] width 101 height 18
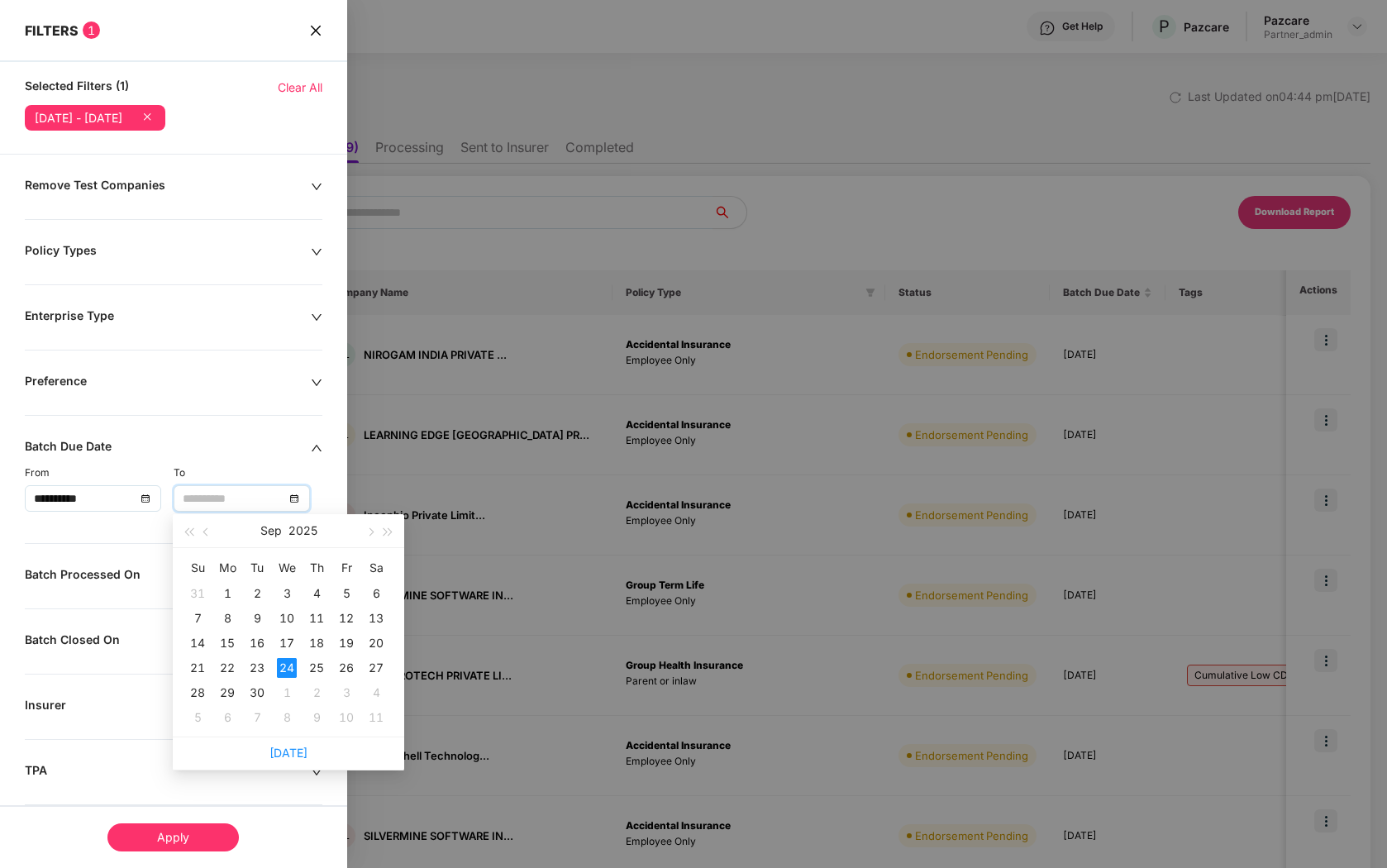
type input "**********"
click at [289, 751] on link "[DATE]" at bounding box center [288, 752] width 38 height 14
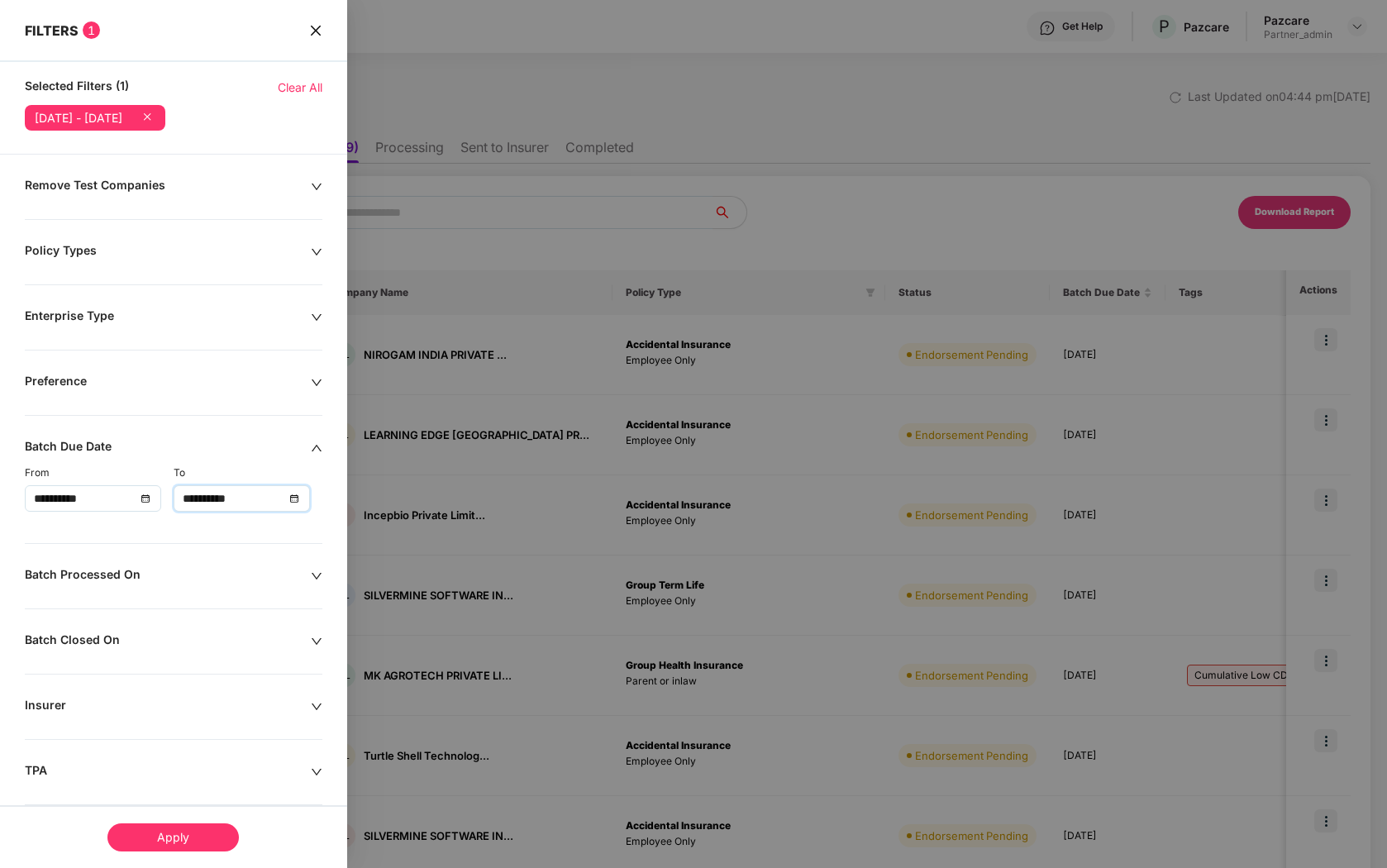
click at [178, 839] on div "Apply" at bounding box center [173, 838] width 132 height 29
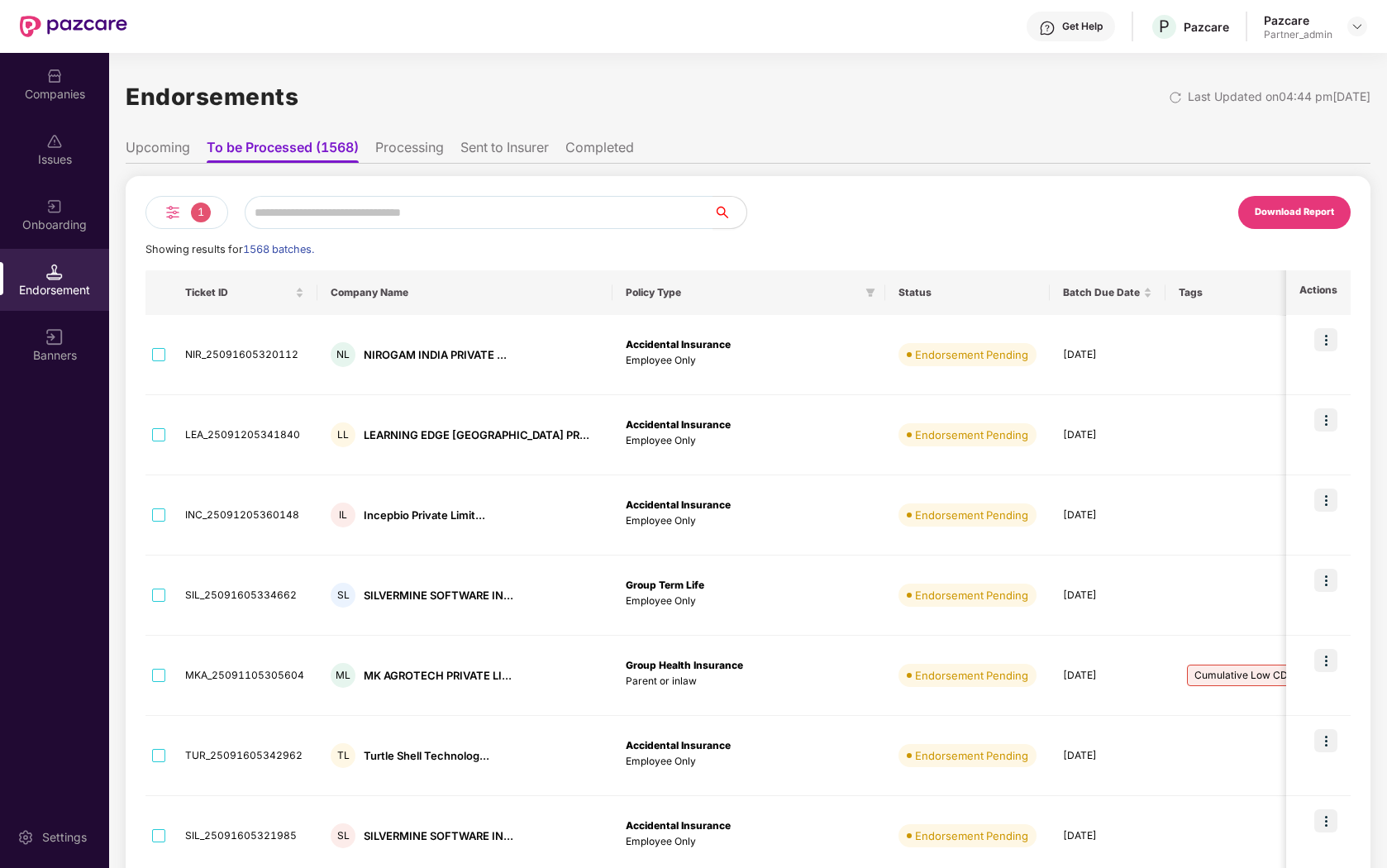
click at [194, 221] on div "1" at bounding box center [187, 212] width 83 height 33
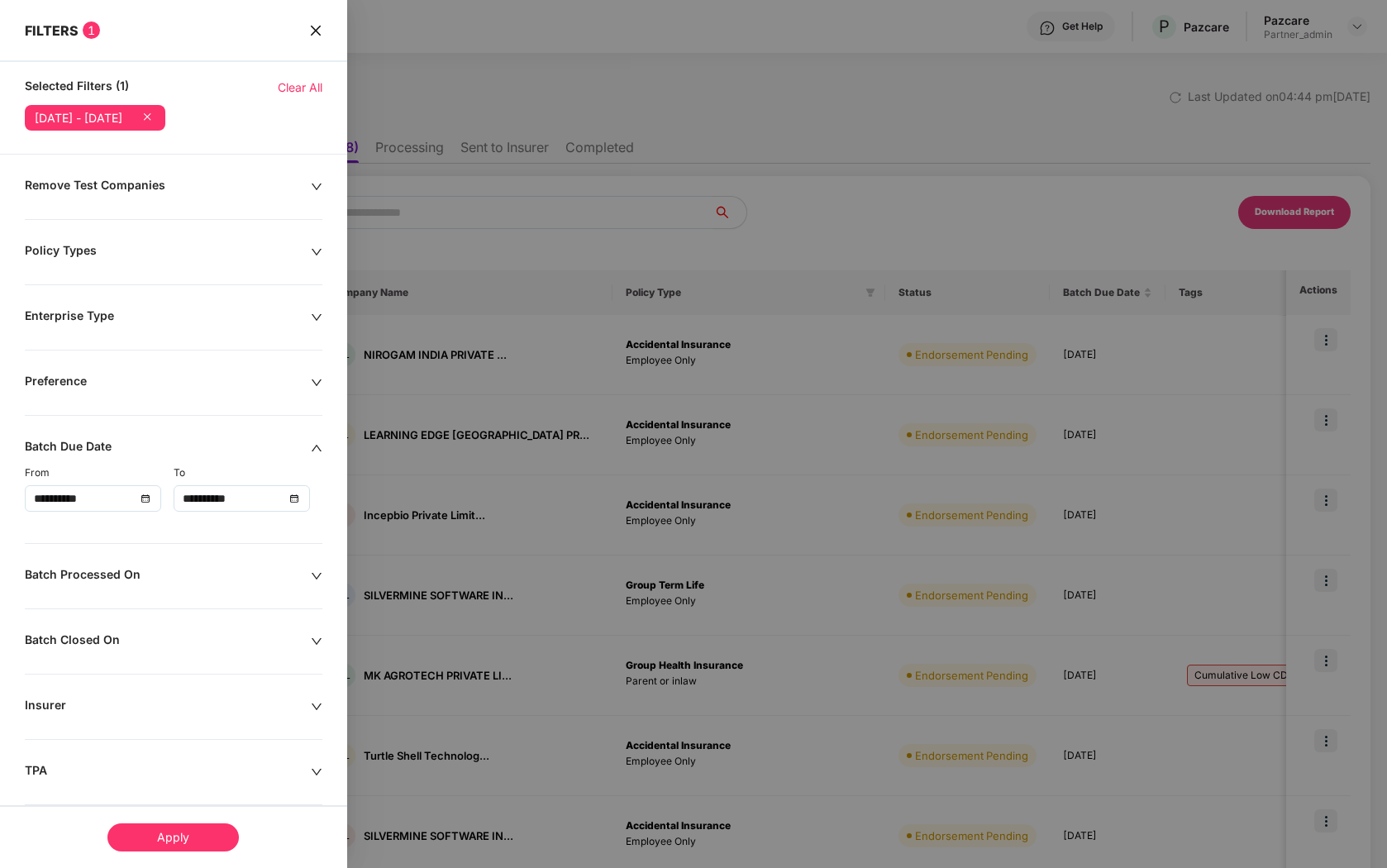
click at [320, 25] on icon "close" at bounding box center [316, 31] width 13 height 13
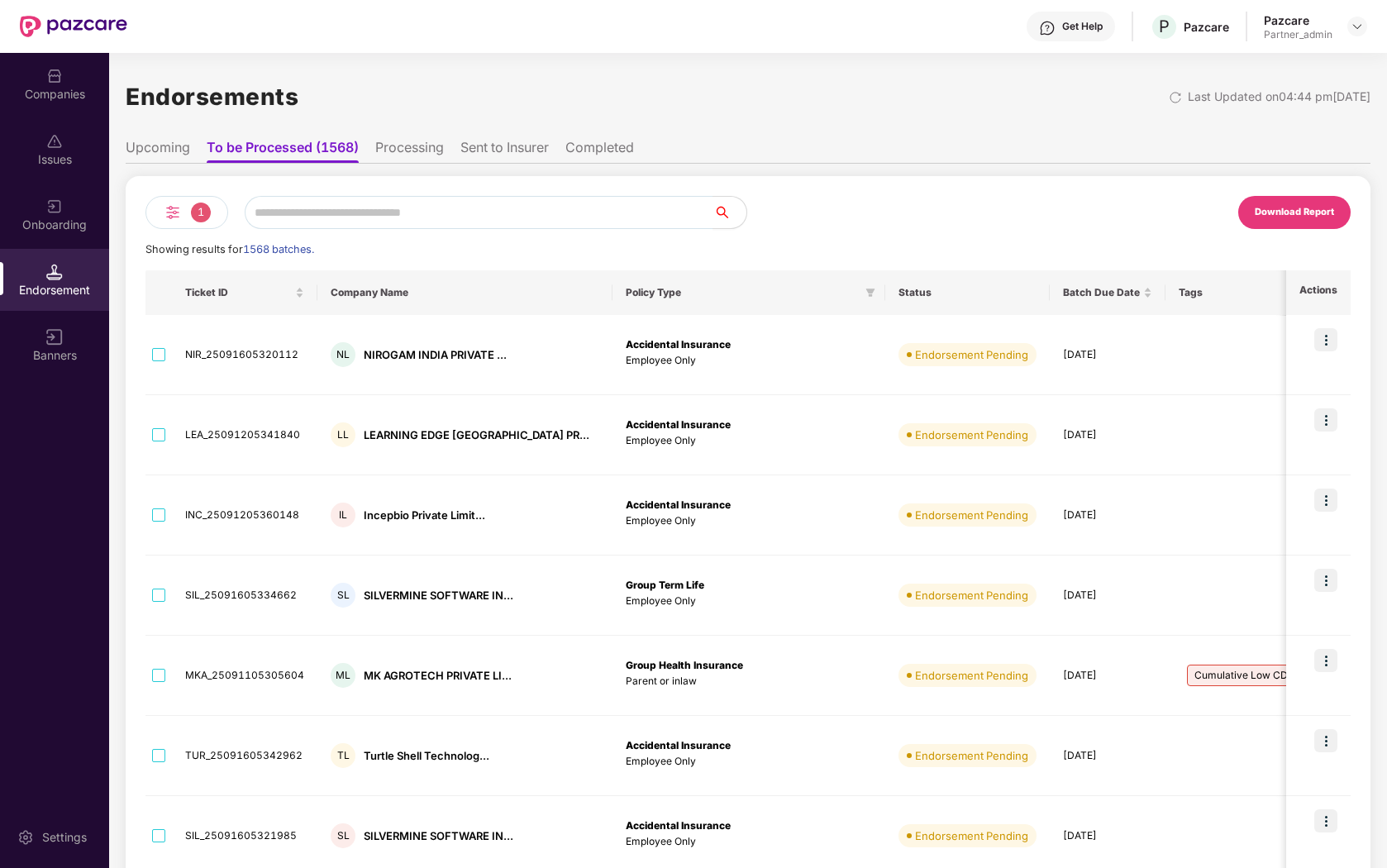
click at [200, 215] on span "1" at bounding box center [201, 213] width 20 height 20
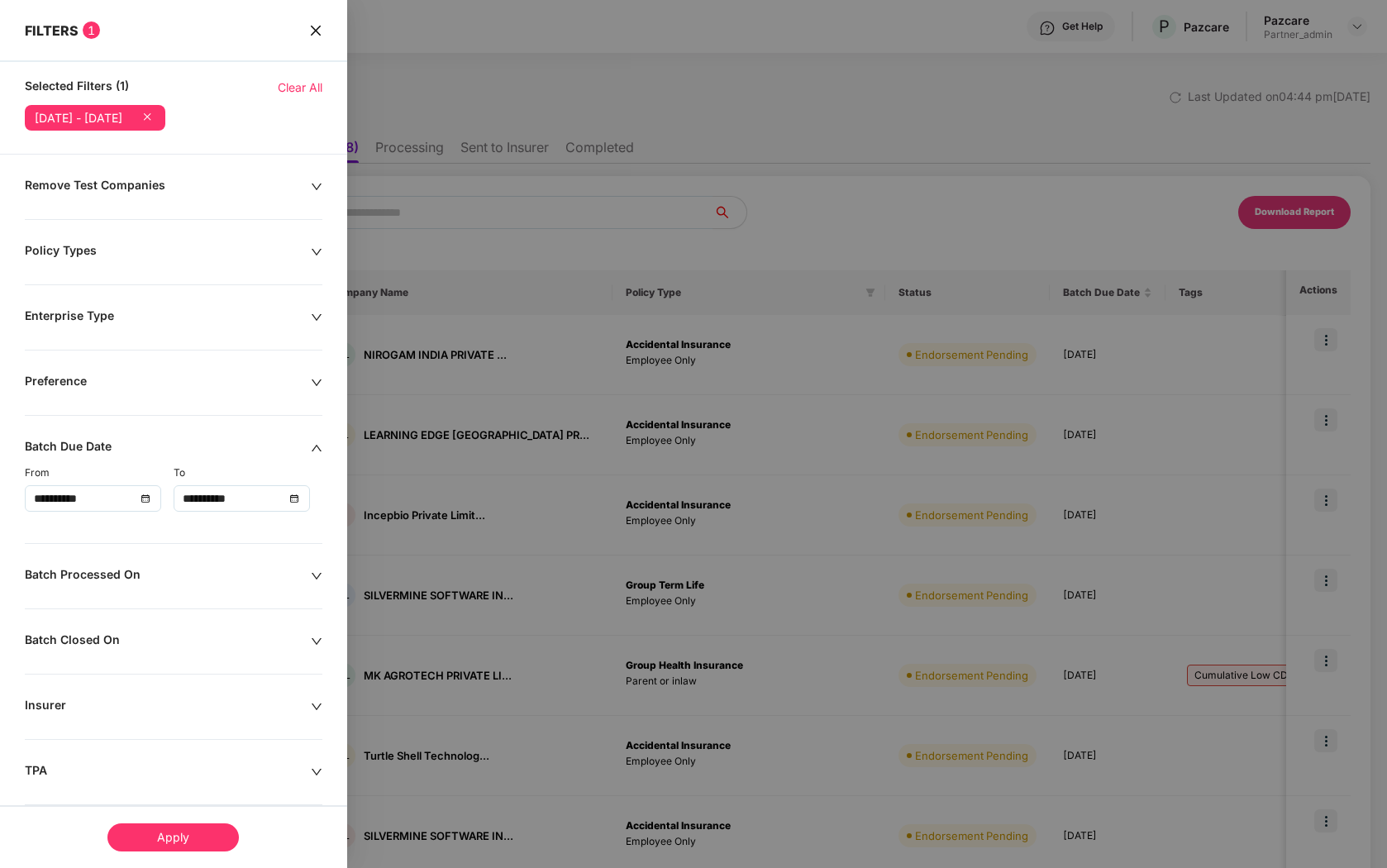
click at [168, 840] on div "Apply" at bounding box center [173, 838] width 132 height 29
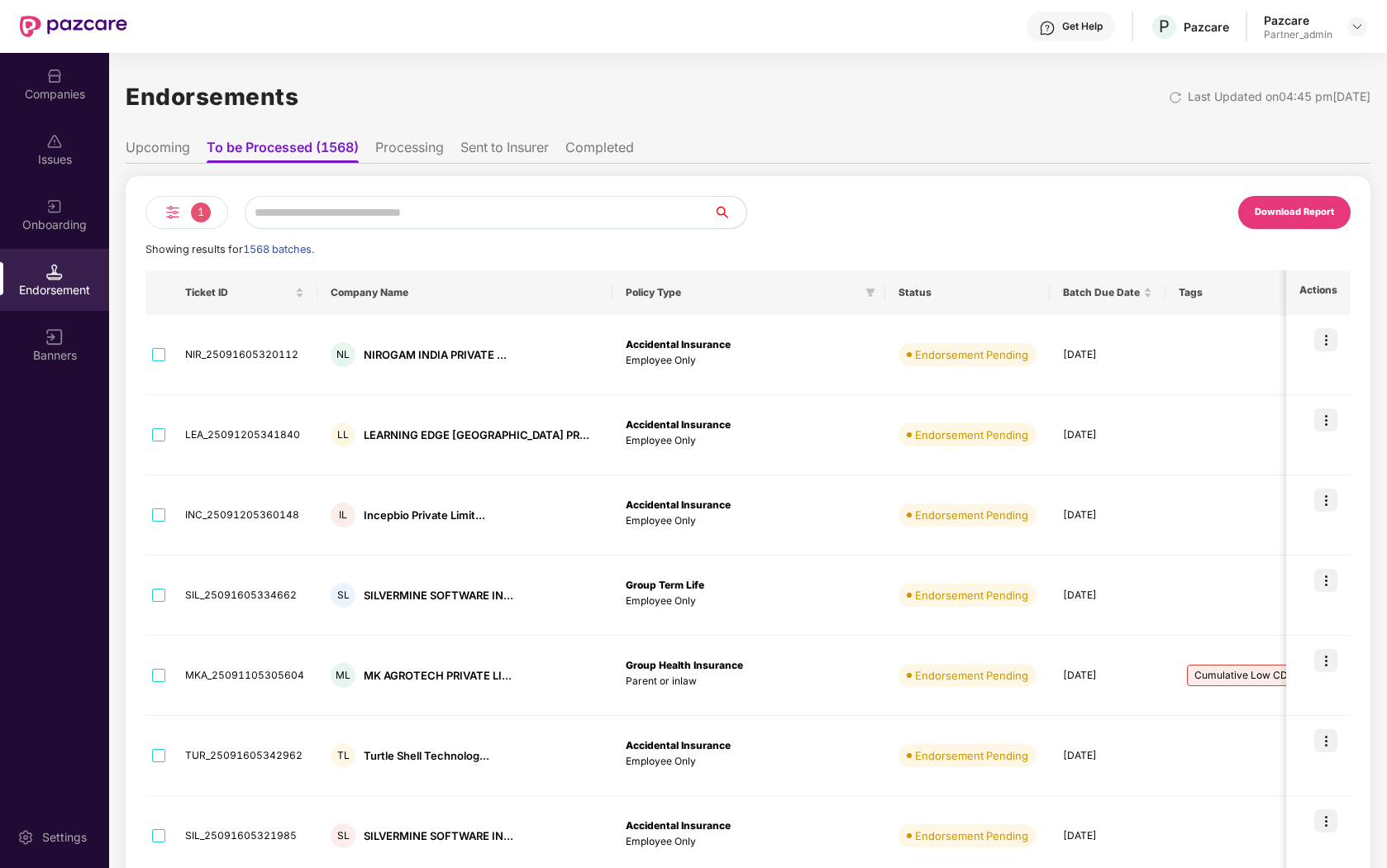
click at [205, 216] on span "1" at bounding box center [201, 213] width 20 height 20
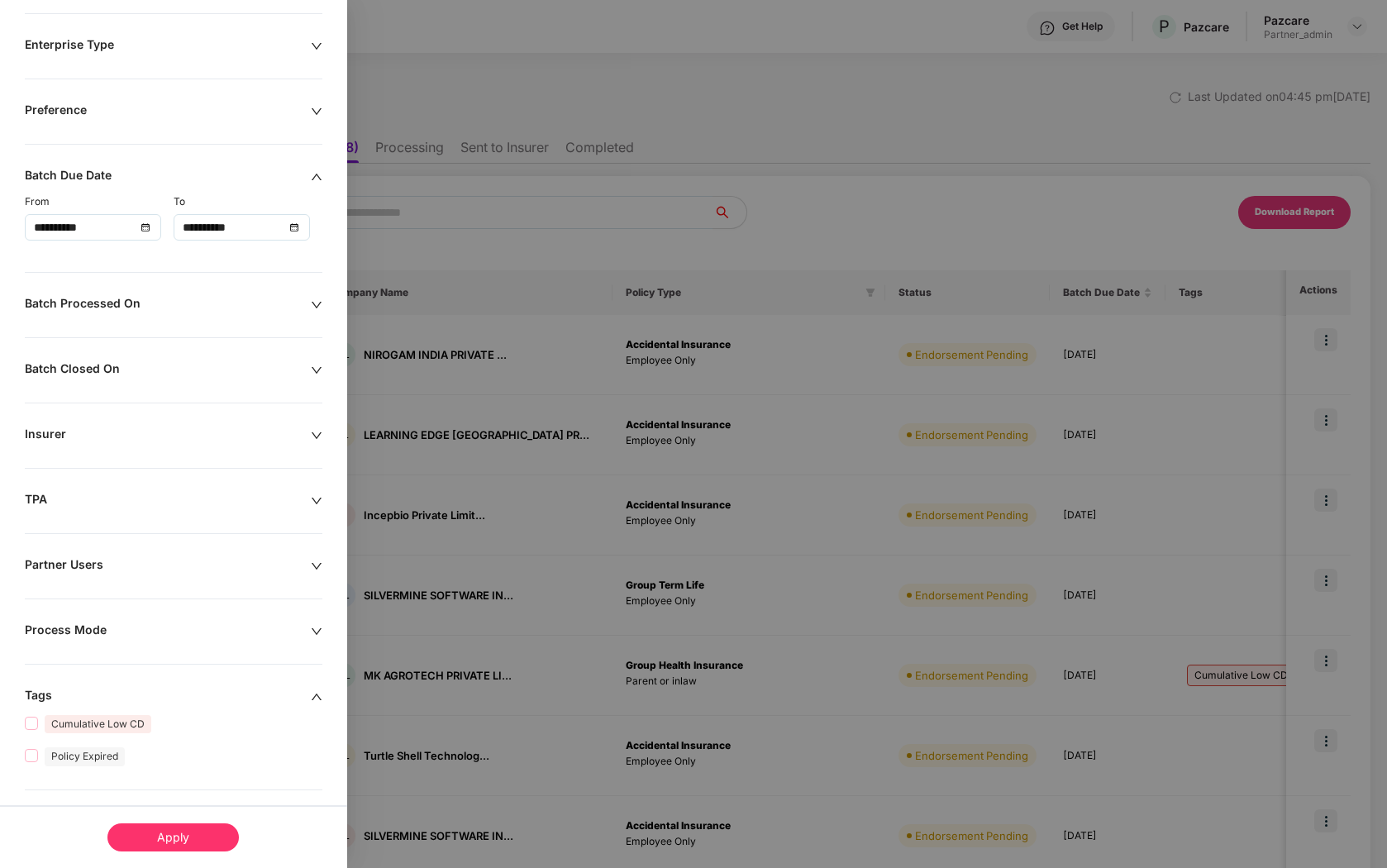
scroll to position [282, 0]
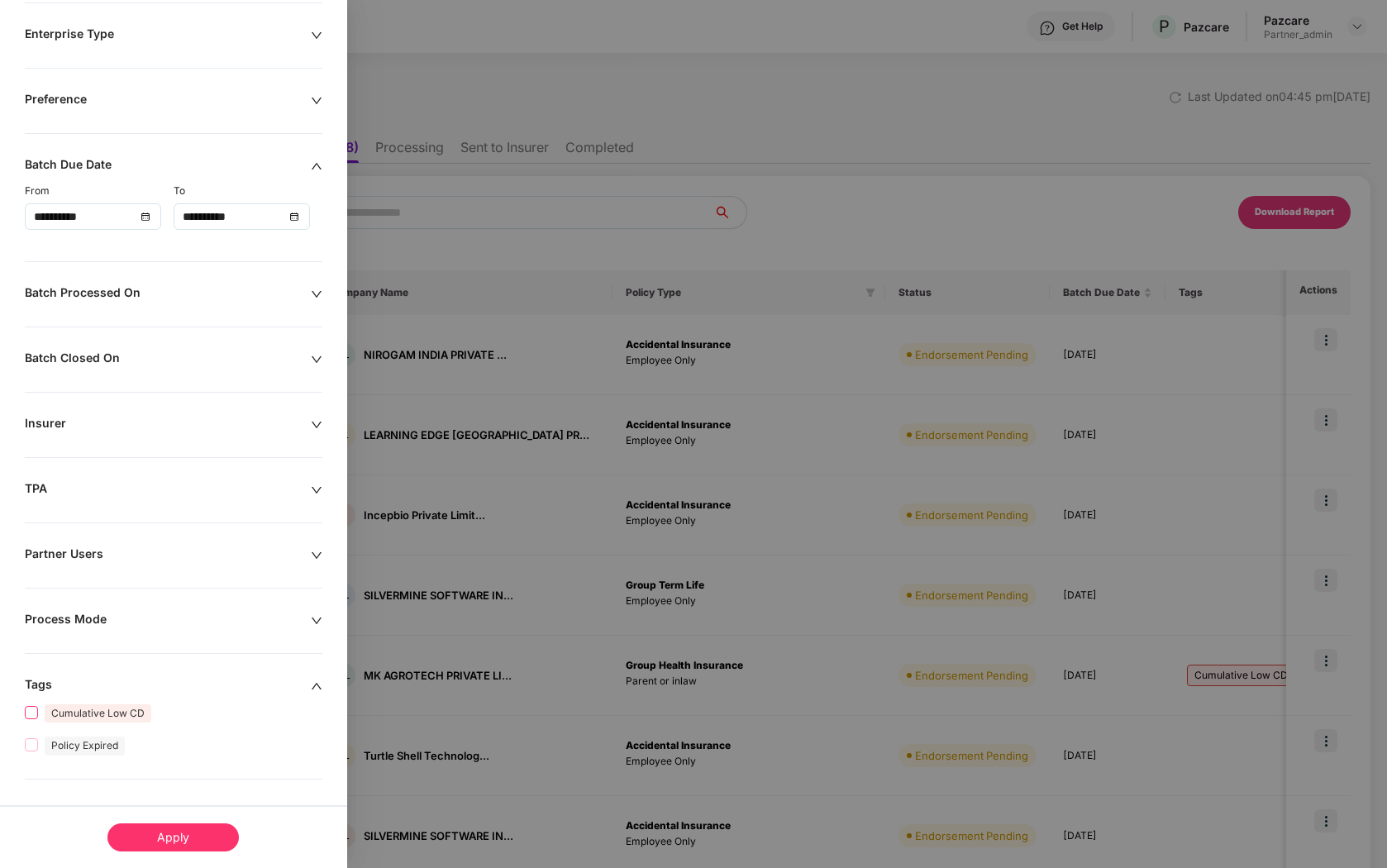
click at [41, 720] on span "Cumulative Low CD" at bounding box center [97, 713] width 120 height 19
click at [29, 754] on label "Policy Expired" at bounding box center [78, 745] width 106 height 19
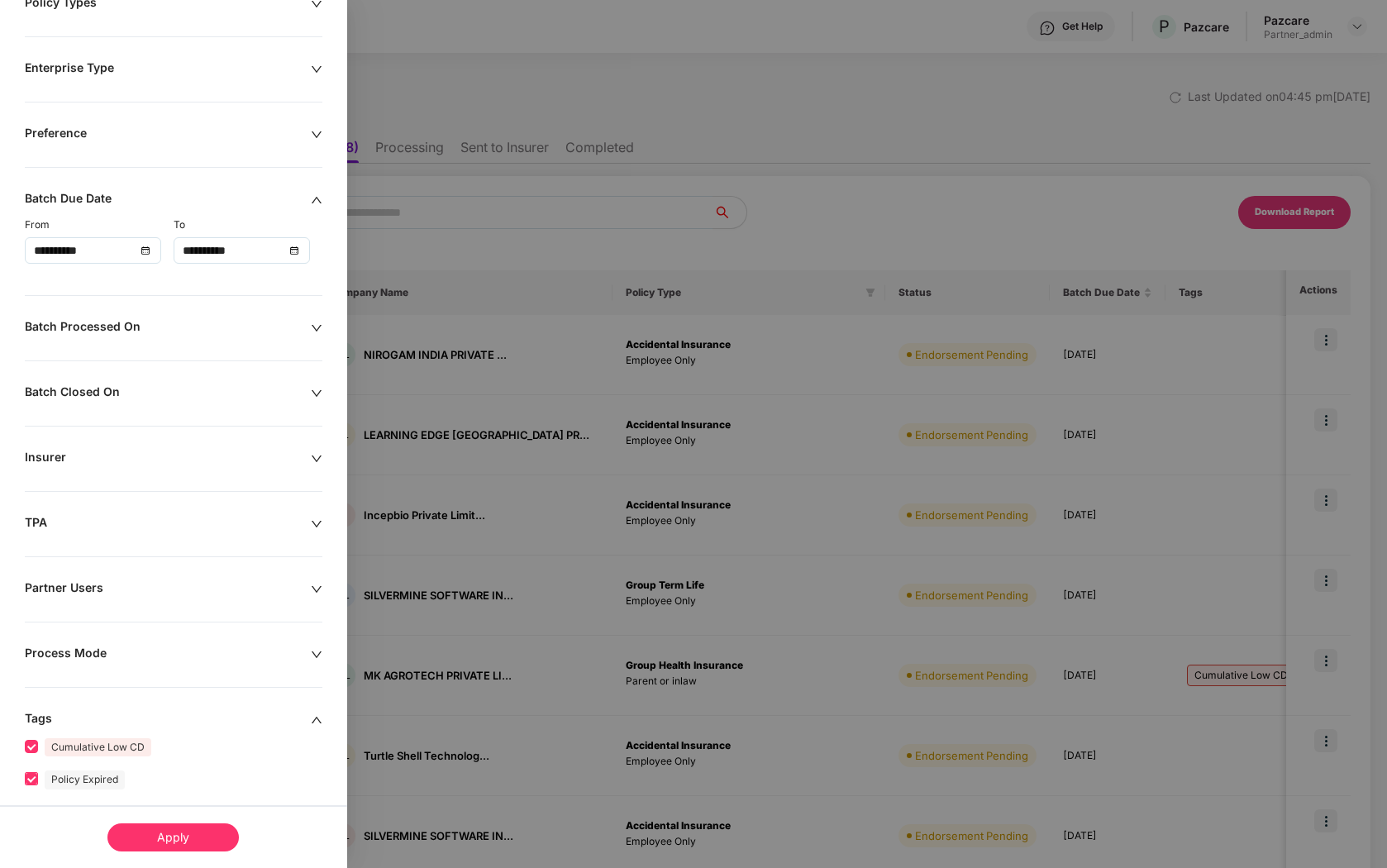
scroll to position [350, 0]
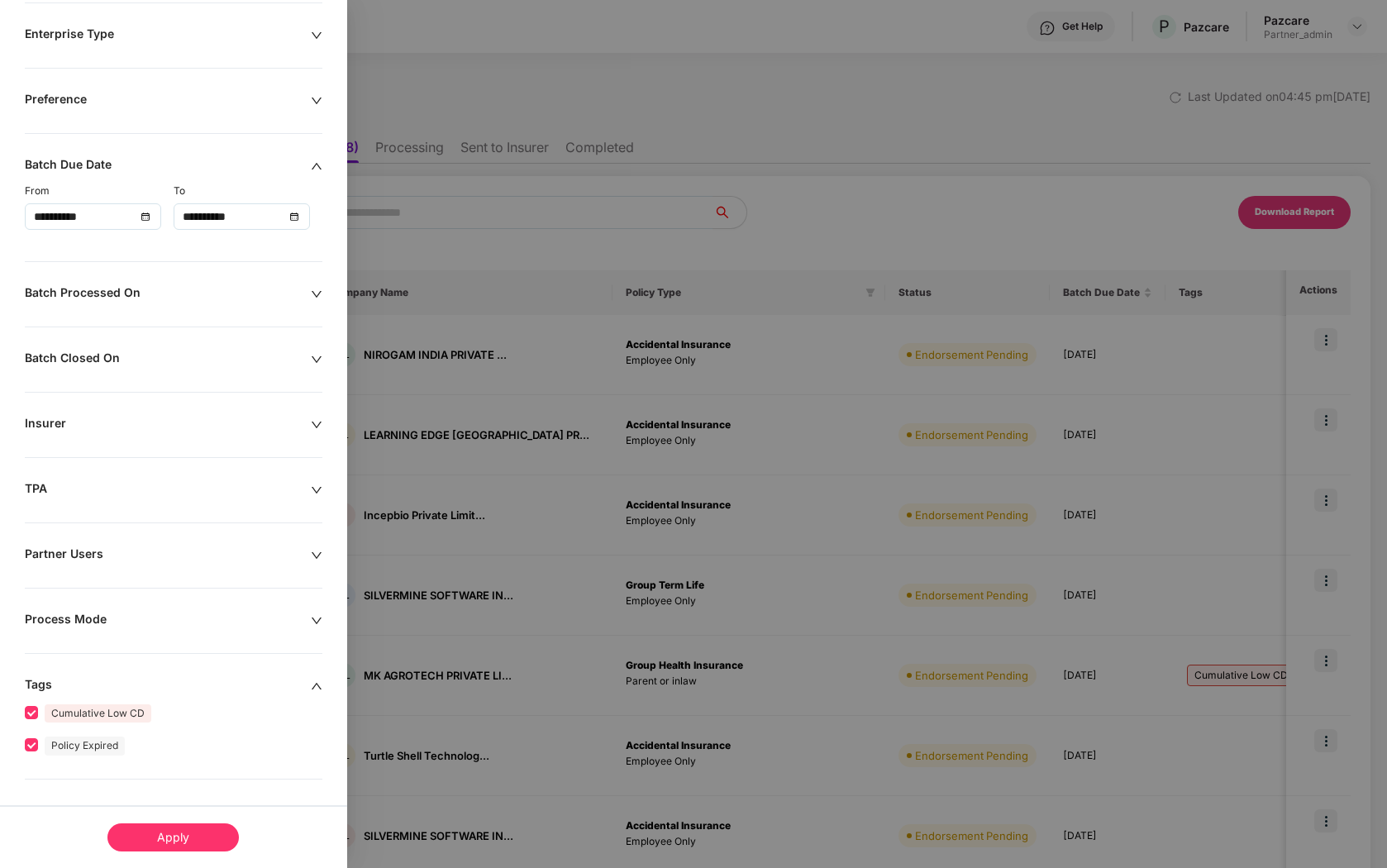
click at [162, 843] on div "Apply" at bounding box center [173, 838] width 132 height 29
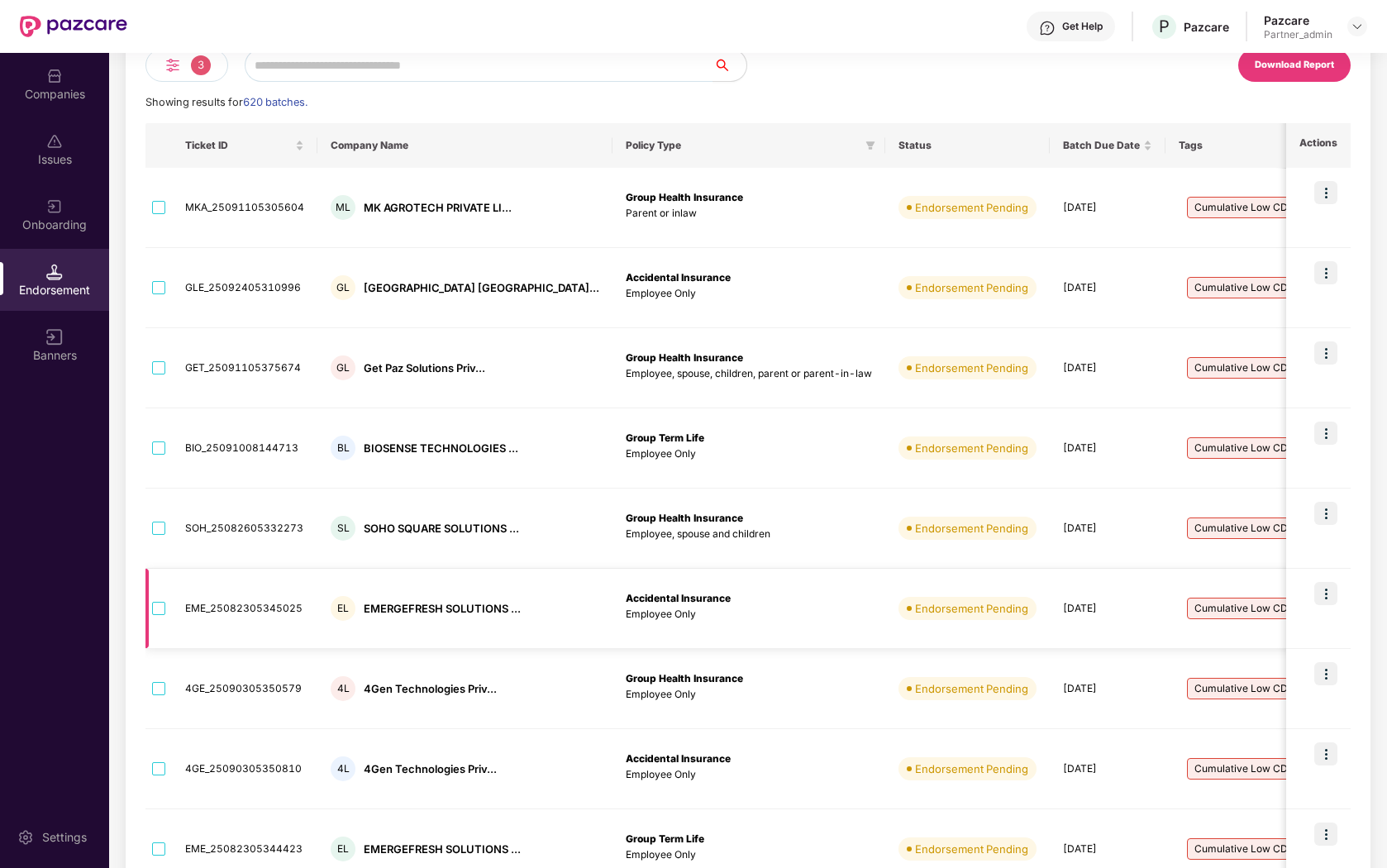
scroll to position [0, 0]
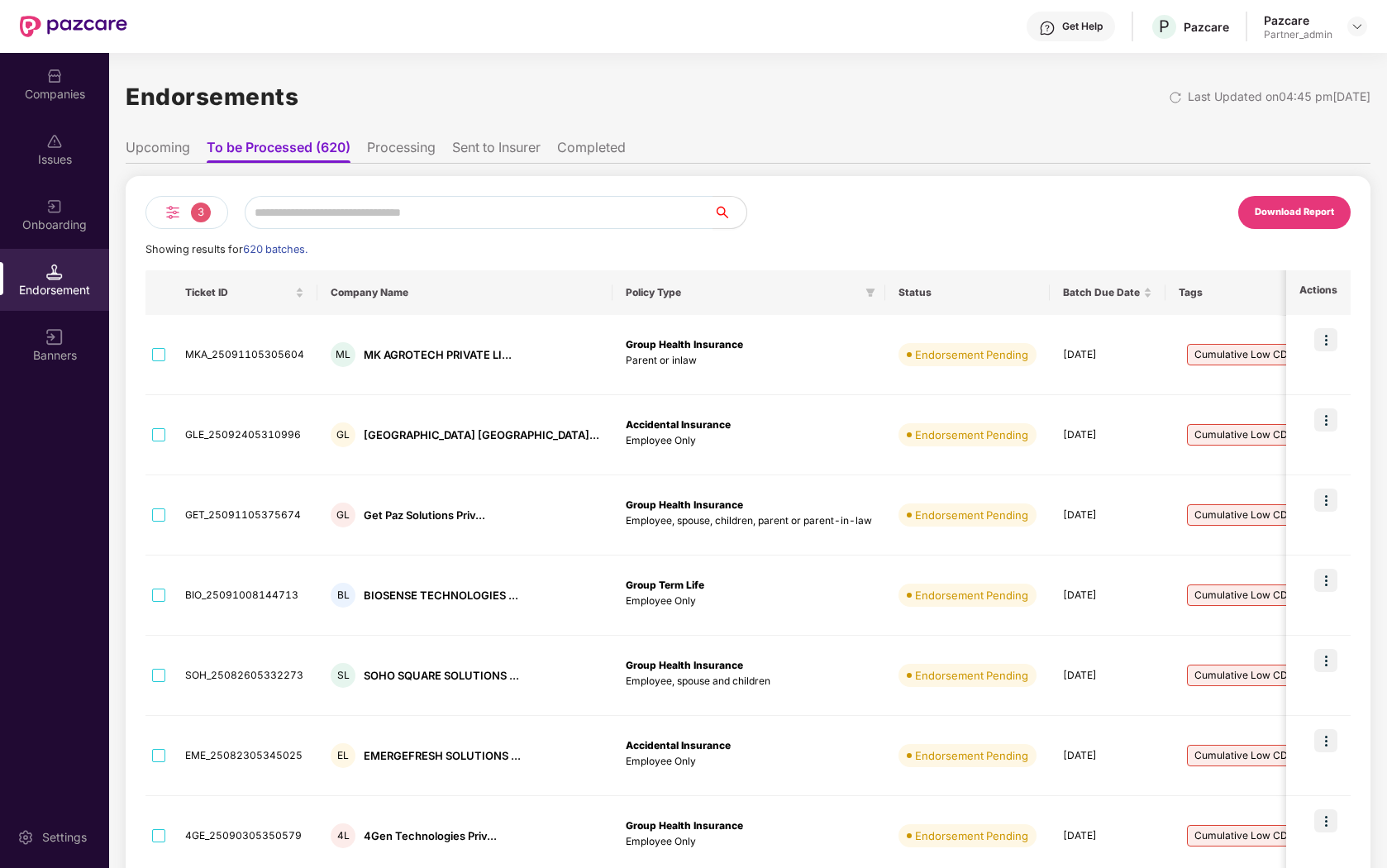
click at [181, 146] on li "Upcoming" at bounding box center [158, 151] width 65 height 24
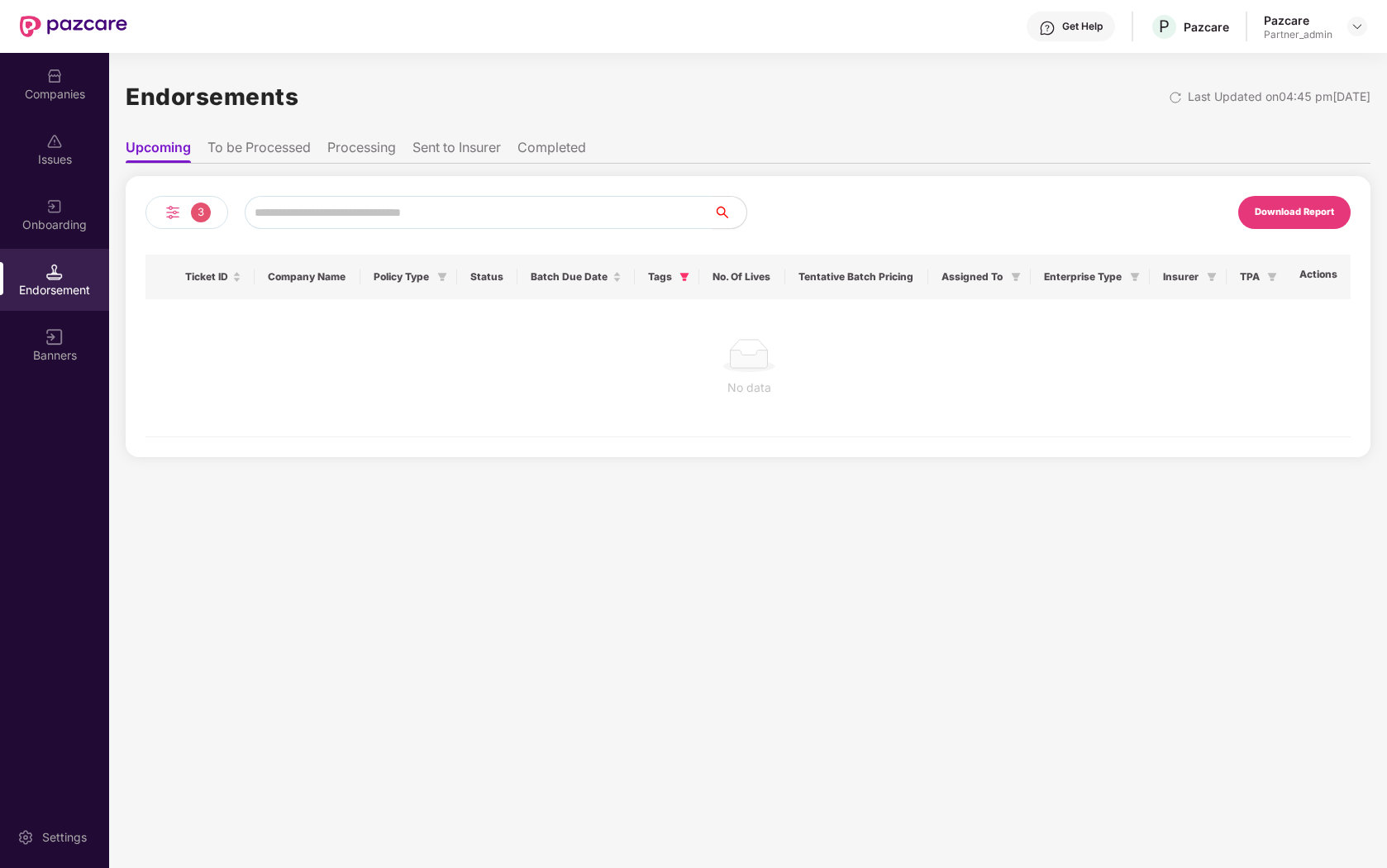
click at [265, 158] on li "To be Processed" at bounding box center [258, 151] width 103 height 24
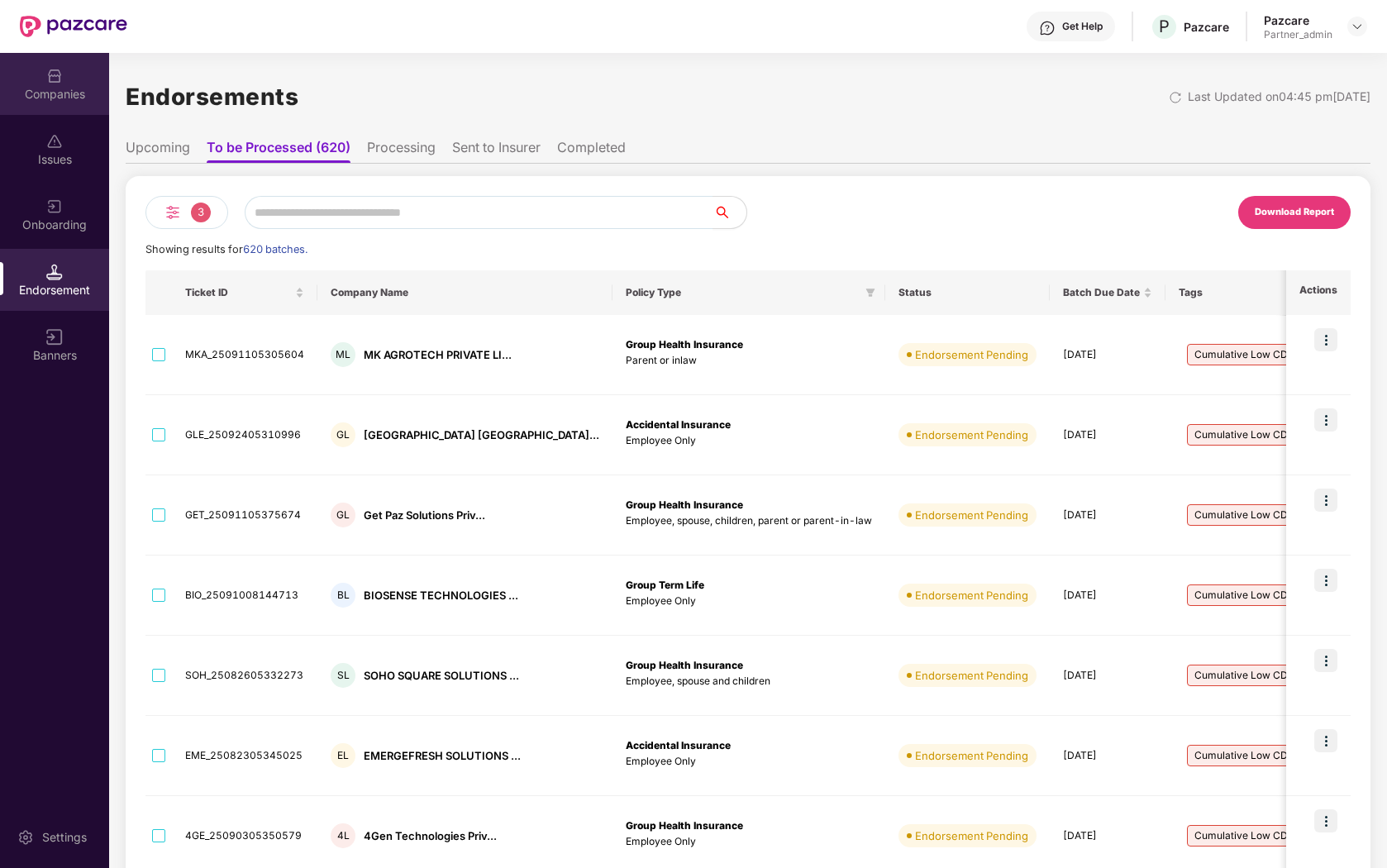
click at [74, 84] on div "Companies" at bounding box center [55, 84] width 109 height 62
